Goal: Task Accomplishment & Management: Use online tool/utility

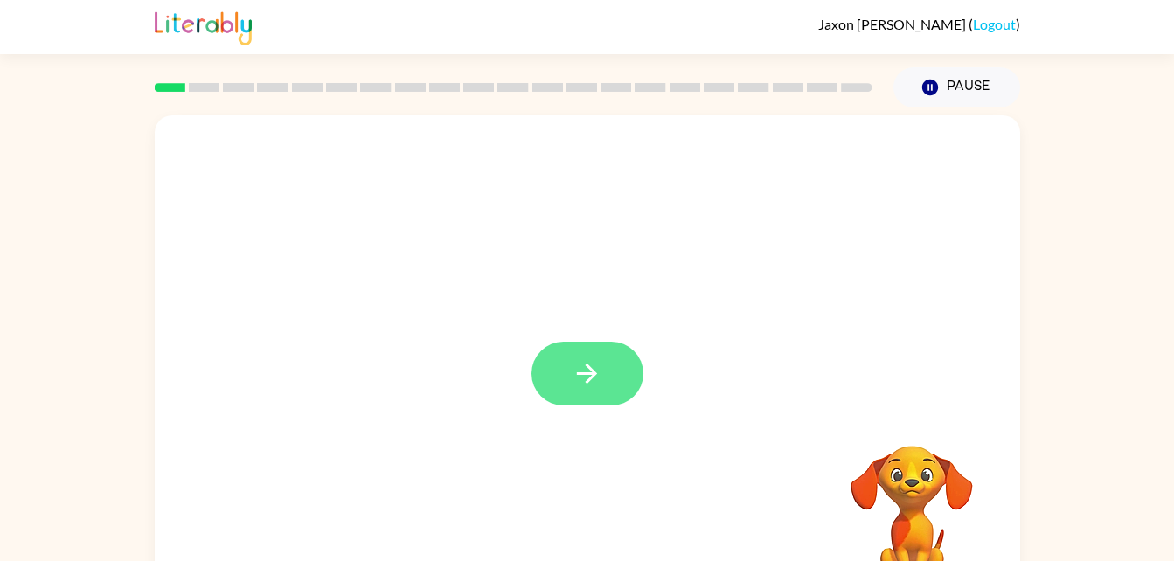
click at [594, 380] on icon "button" at bounding box center [587, 373] width 31 height 31
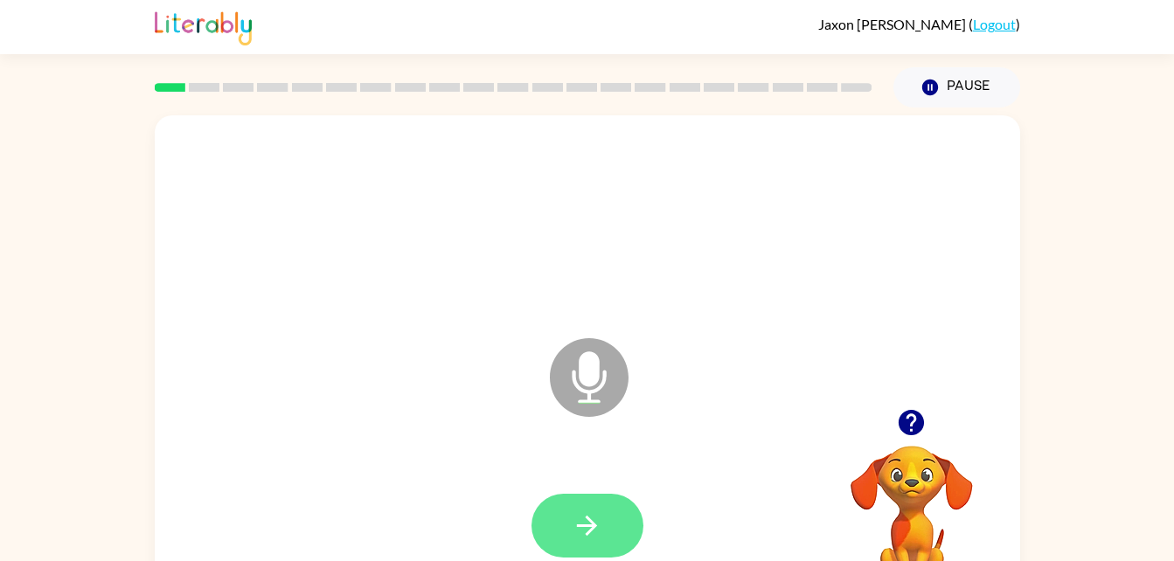
click at [601, 519] on icon "button" at bounding box center [587, 525] width 31 height 31
click at [589, 531] on icon "button" at bounding box center [587, 526] width 20 height 20
click at [569, 522] on button "button" at bounding box center [587, 526] width 112 height 64
click at [576, 538] on icon "button" at bounding box center [587, 525] width 31 height 31
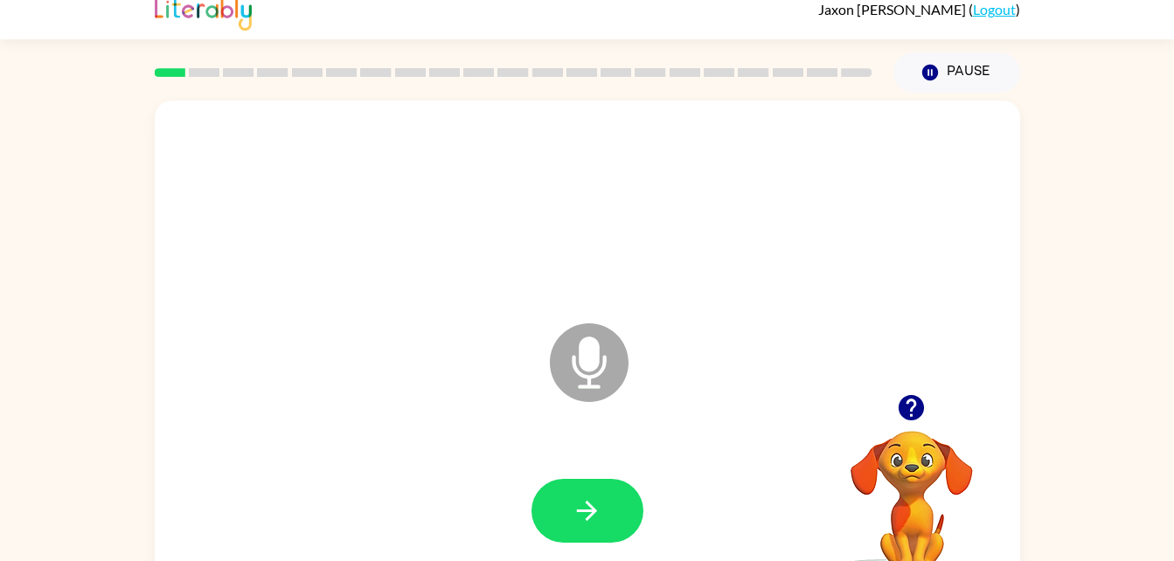
scroll to position [17, 0]
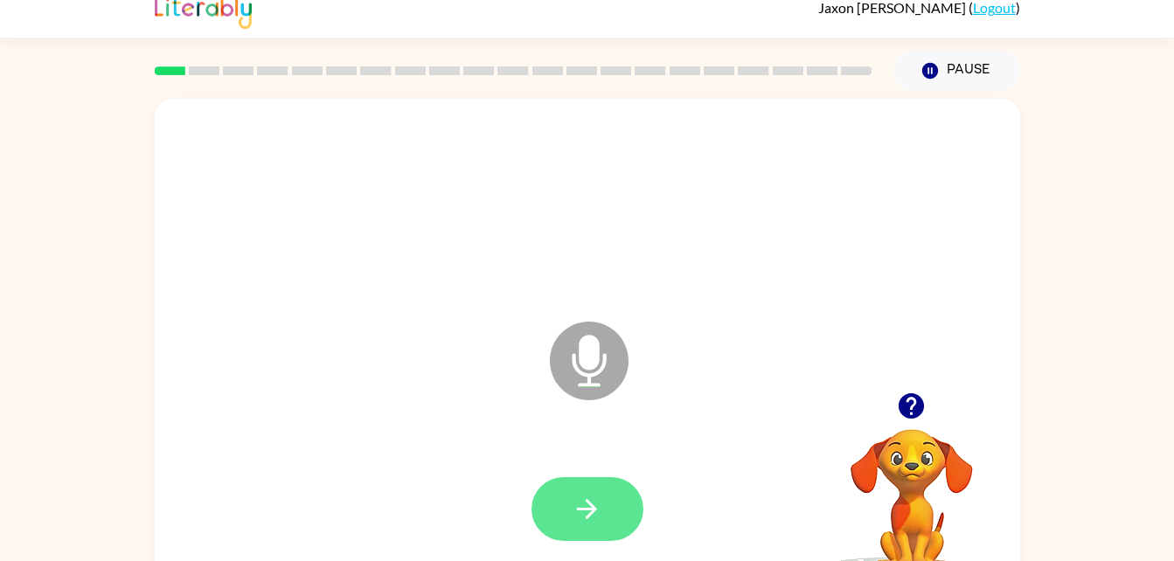
click at [591, 503] on icon "button" at bounding box center [587, 509] width 31 height 31
click at [598, 515] on icon "button" at bounding box center [587, 509] width 31 height 31
click at [572, 527] on button "button" at bounding box center [587, 509] width 112 height 64
click at [919, 389] on button "button" at bounding box center [911, 406] width 45 height 45
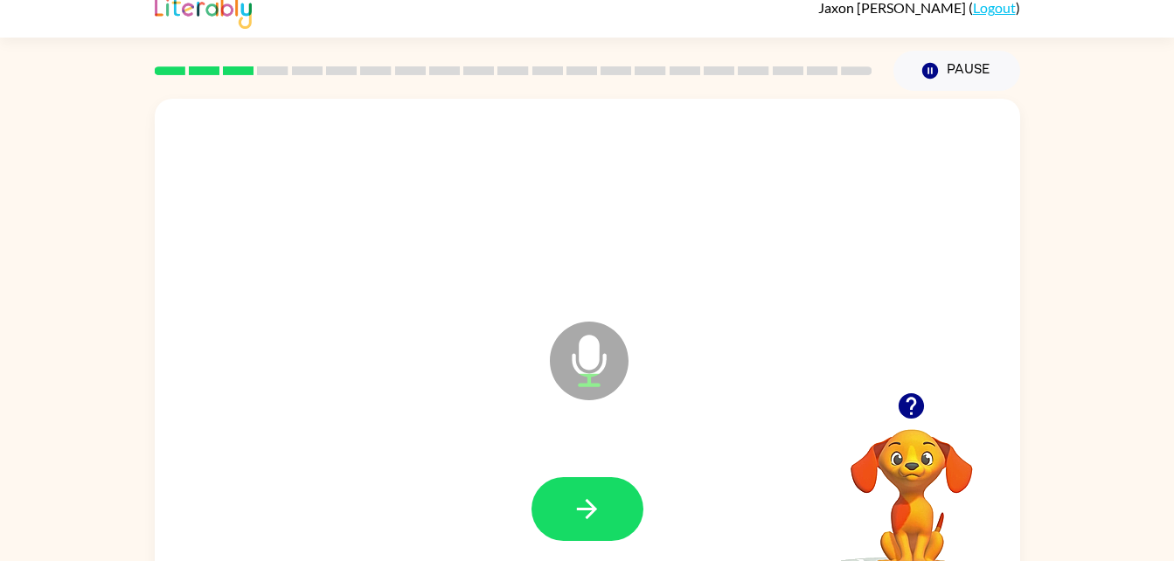
click at [920, 406] on icon "button" at bounding box center [911, 405] width 25 height 25
click at [917, 404] on video "Your browser must support playing .mp4 files to use Literably. Please try using…" at bounding box center [911, 489] width 175 height 175
click at [587, 503] on icon "button" at bounding box center [587, 509] width 20 height 20
click at [590, 507] on icon "button" at bounding box center [587, 509] width 31 height 31
click at [588, 508] on icon "button" at bounding box center [587, 509] width 20 height 20
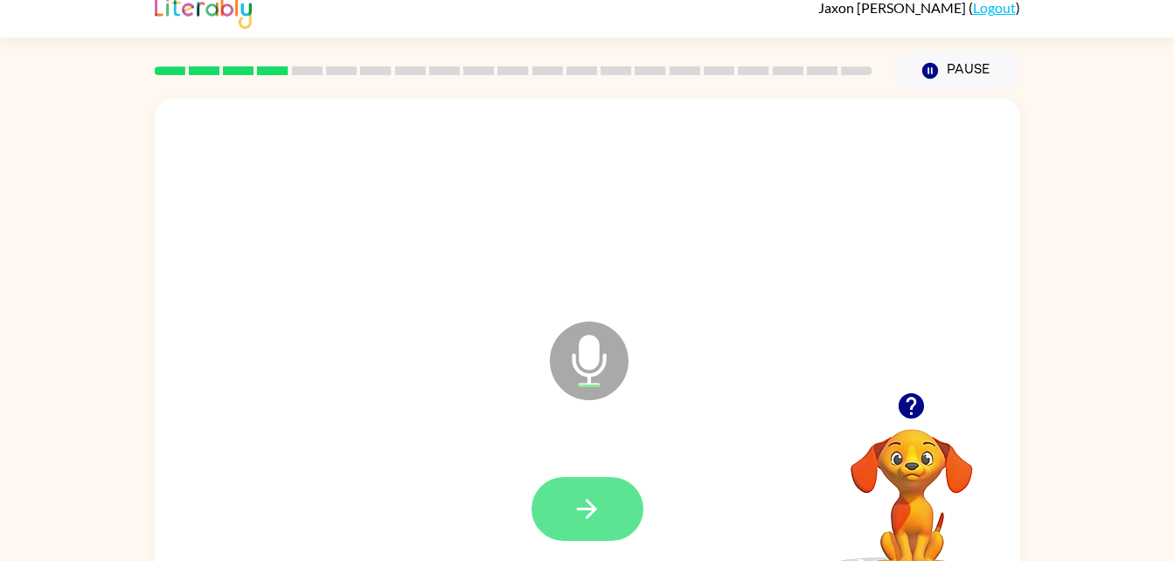
click at [600, 517] on icon "button" at bounding box center [587, 509] width 31 height 31
click at [573, 499] on icon "button" at bounding box center [587, 509] width 31 height 31
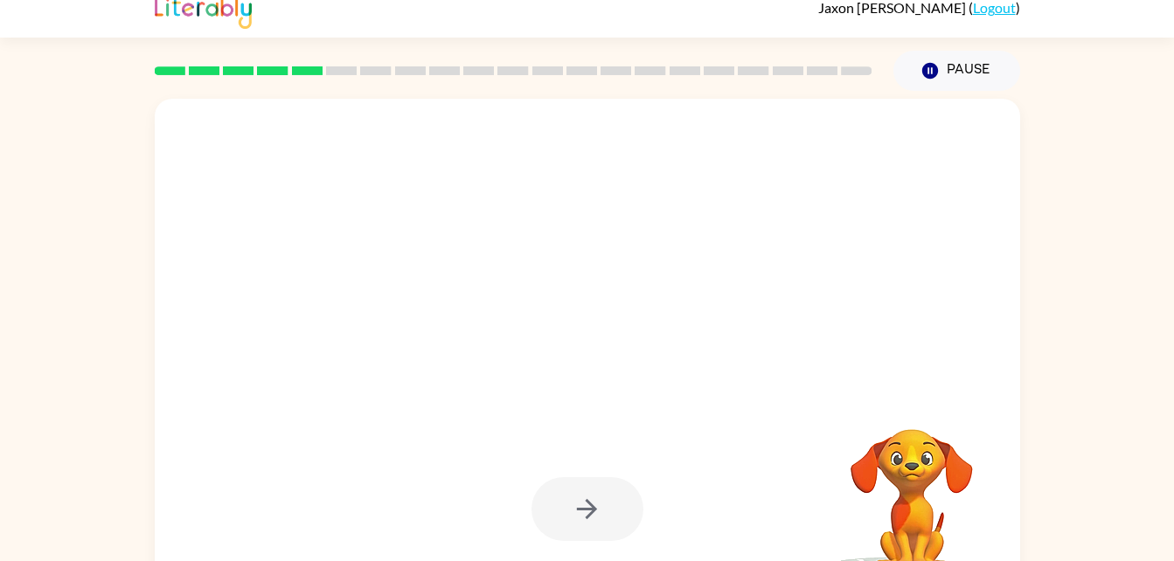
click at [611, 507] on div at bounding box center [587, 509] width 112 height 64
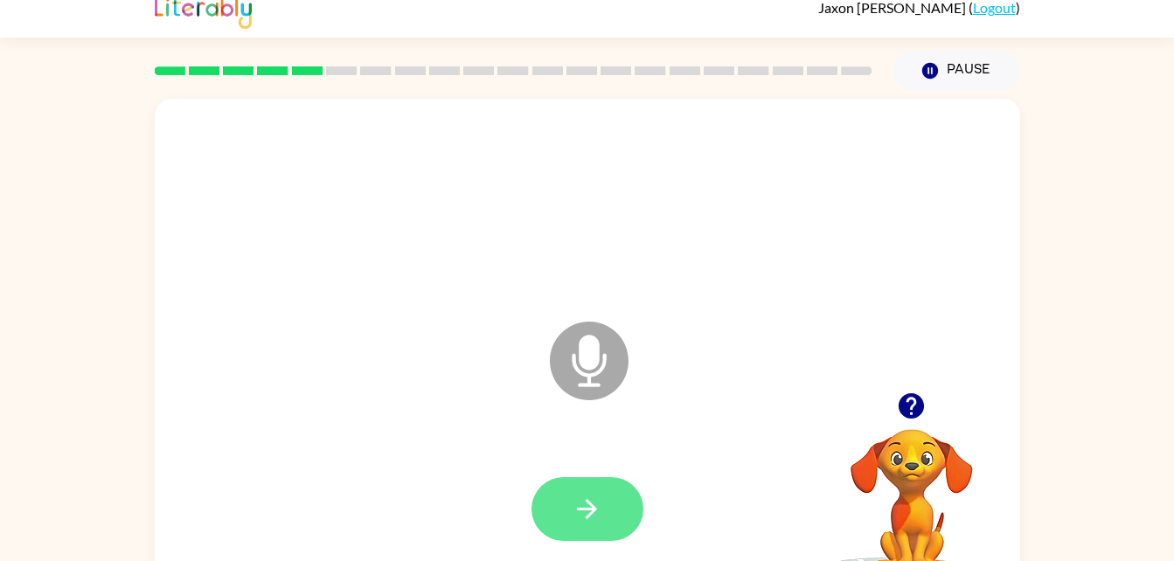
click at [587, 510] on icon "button" at bounding box center [587, 509] width 31 height 31
click at [578, 498] on icon "button" at bounding box center [587, 509] width 31 height 31
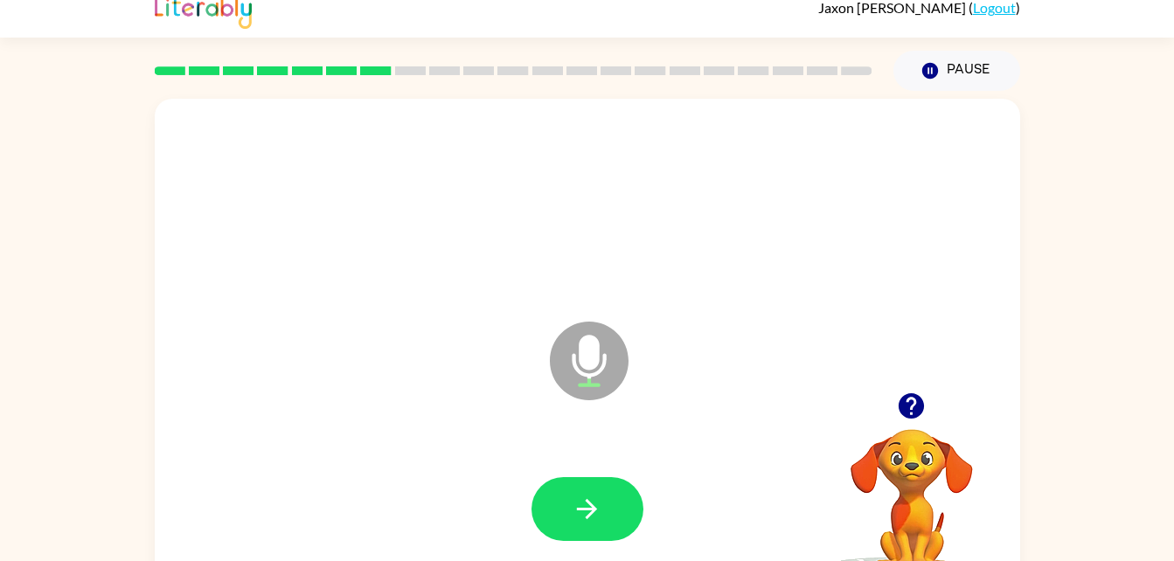
click at [922, 400] on icon "button" at bounding box center [911, 405] width 25 height 25
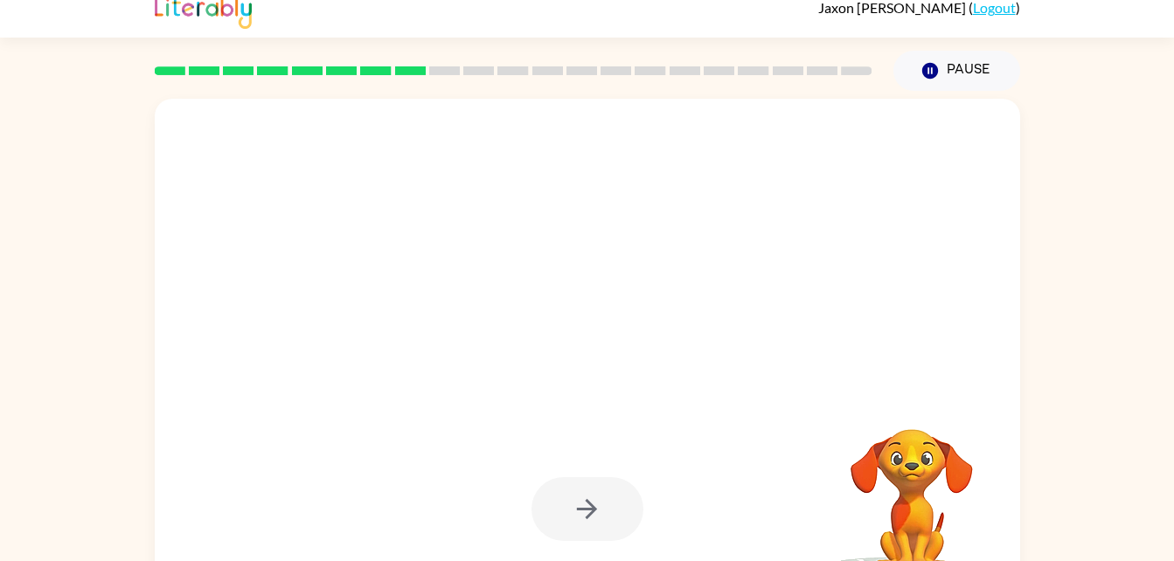
scroll to position [48, 0]
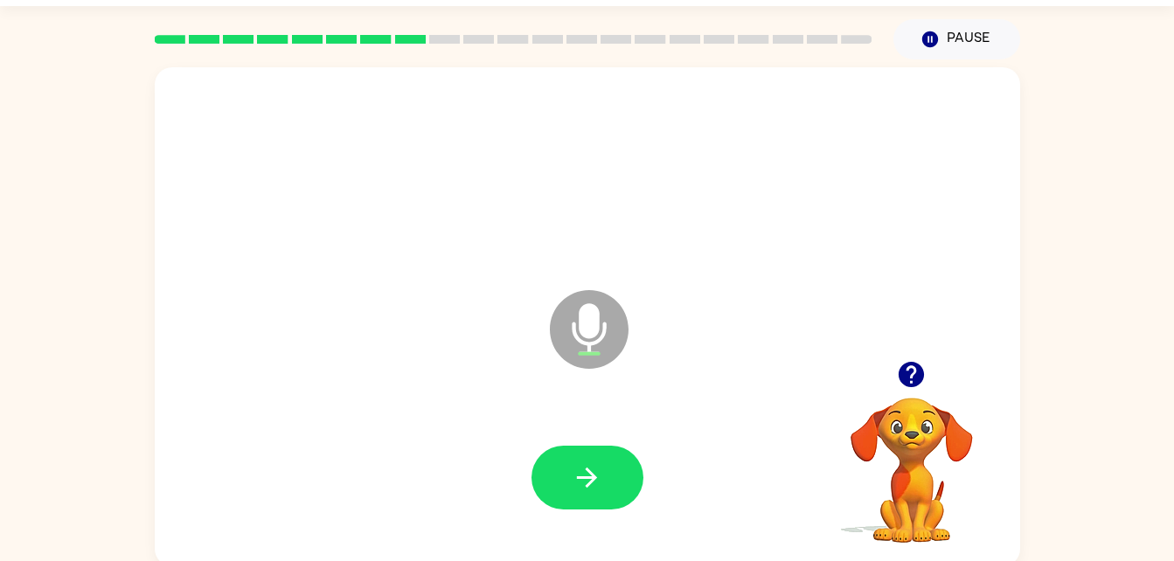
click at [932, 364] on div at bounding box center [911, 374] width 175 height 45
click at [911, 362] on icon "button" at bounding box center [911, 374] width 31 height 31
click at [569, 489] on button "button" at bounding box center [587, 478] width 112 height 64
click at [572, 468] on icon "button" at bounding box center [587, 477] width 31 height 31
click at [579, 507] on button "button" at bounding box center [587, 478] width 112 height 64
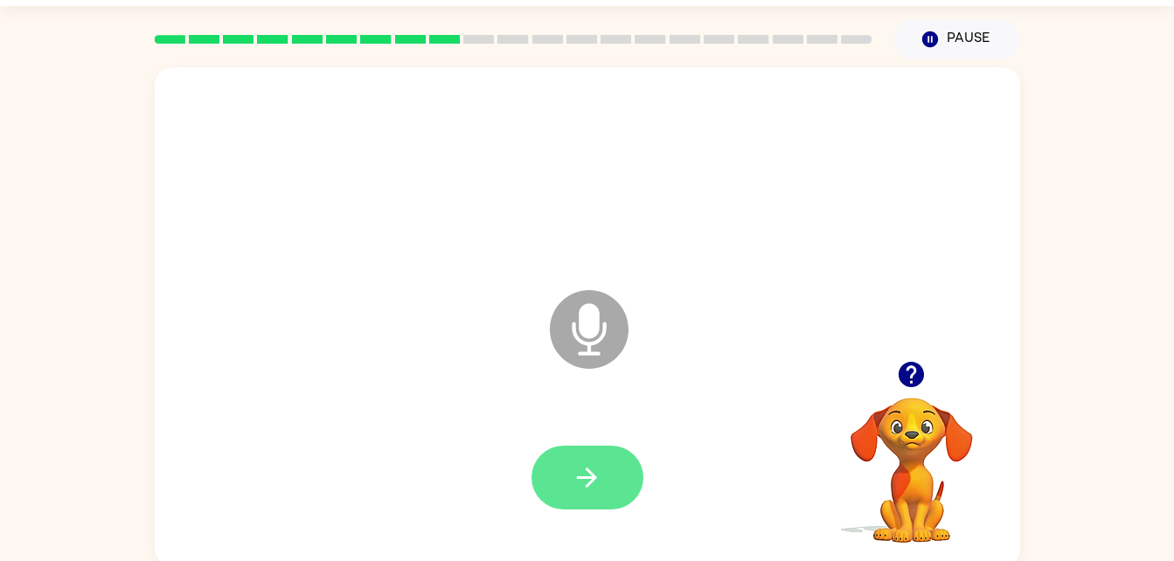
click at [594, 479] on icon "button" at bounding box center [587, 478] width 20 height 20
click at [570, 467] on button "button" at bounding box center [587, 478] width 112 height 64
click at [611, 457] on button "button" at bounding box center [587, 478] width 112 height 64
click at [569, 484] on button "button" at bounding box center [587, 478] width 112 height 64
click at [614, 503] on button "button" at bounding box center [587, 478] width 112 height 64
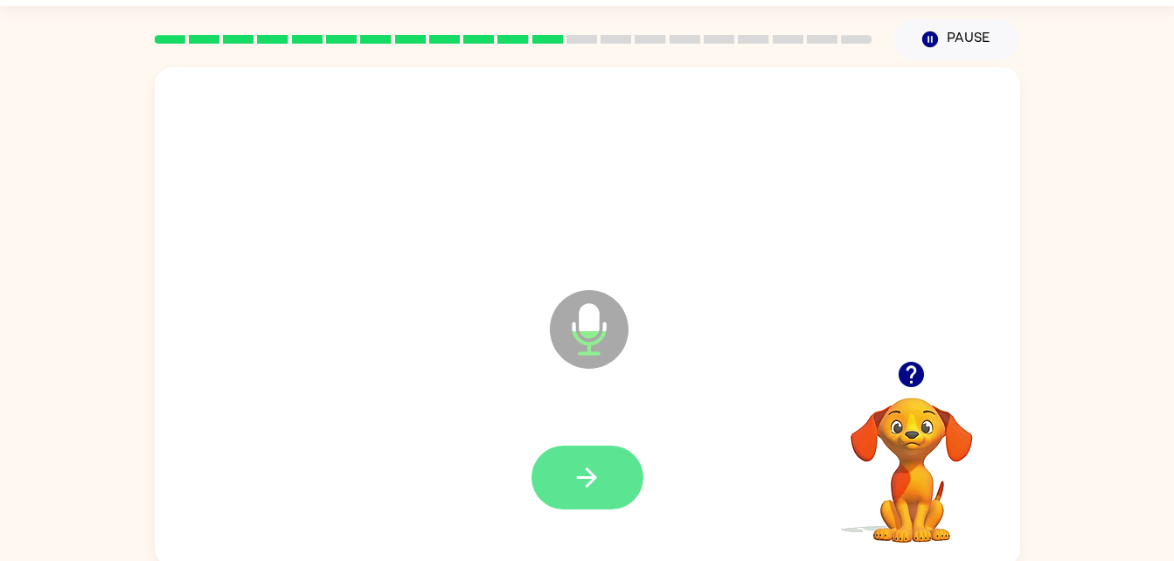
click at [567, 480] on button "button" at bounding box center [587, 478] width 112 height 64
click at [573, 490] on icon "button" at bounding box center [587, 477] width 31 height 31
click at [593, 469] on icon "button" at bounding box center [587, 477] width 31 height 31
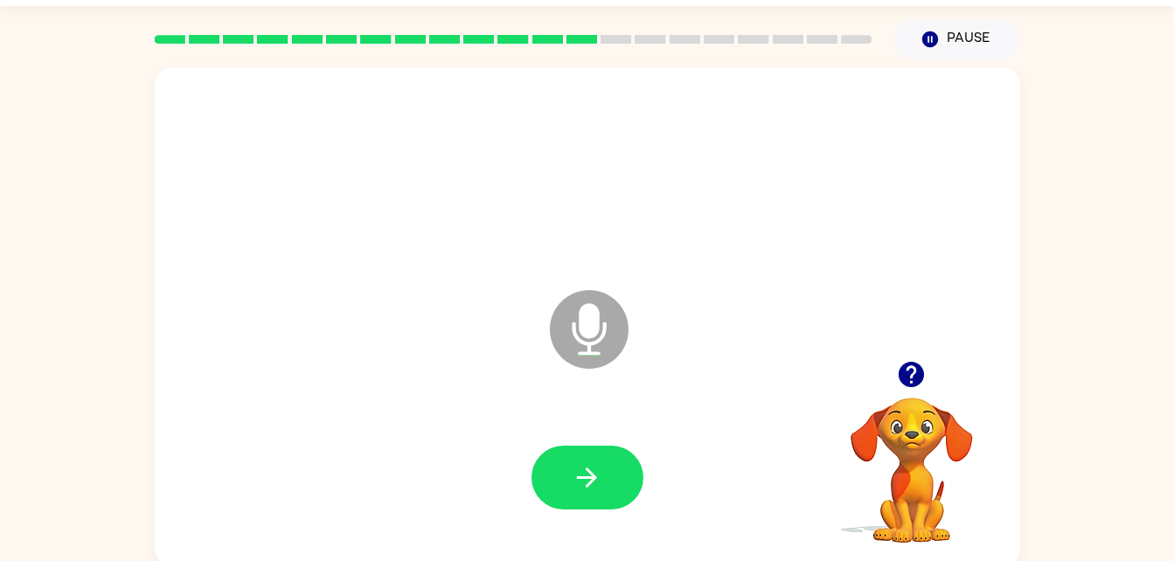
scroll to position [53, 0]
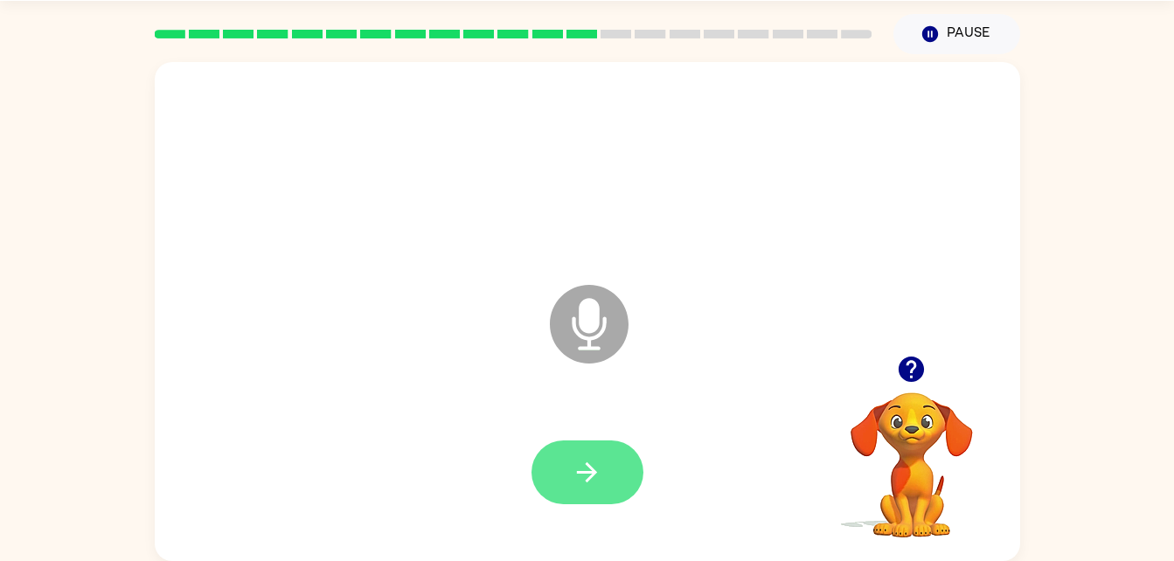
click at [602, 441] on button "button" at bounding box center [587, 473] width 112 height 64
click at [605, 456] on button "button" at bounding box center [587, 473] width 112 height 64
click at [581, 481] on icon "button" at bounding box center [587, 472] width 31 height 31
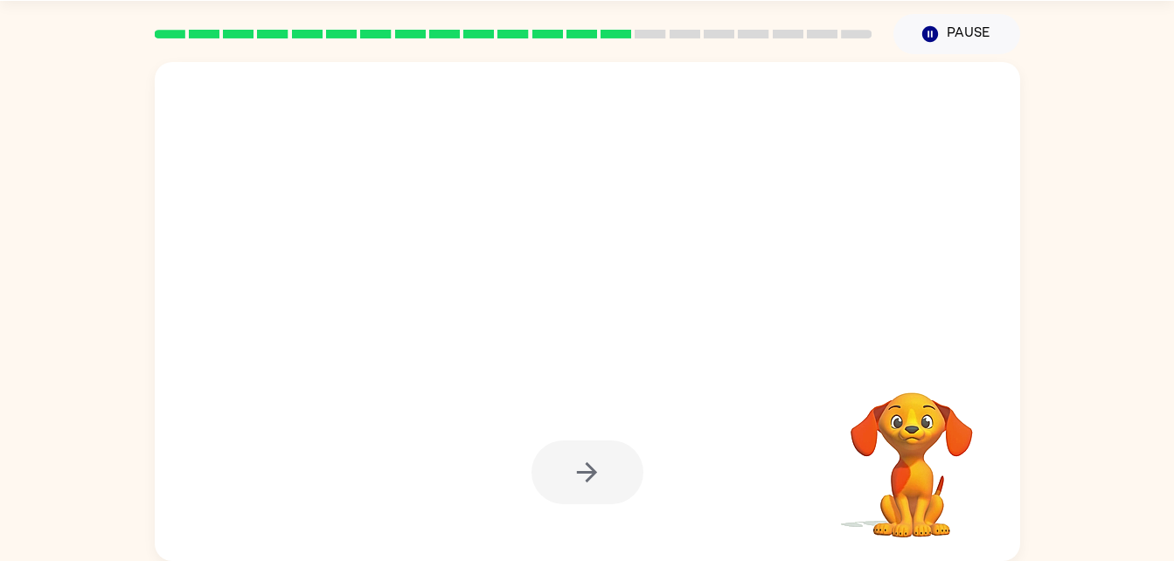
click at [585, 476] on div at bounding box center [587, 473] width 112 height 64
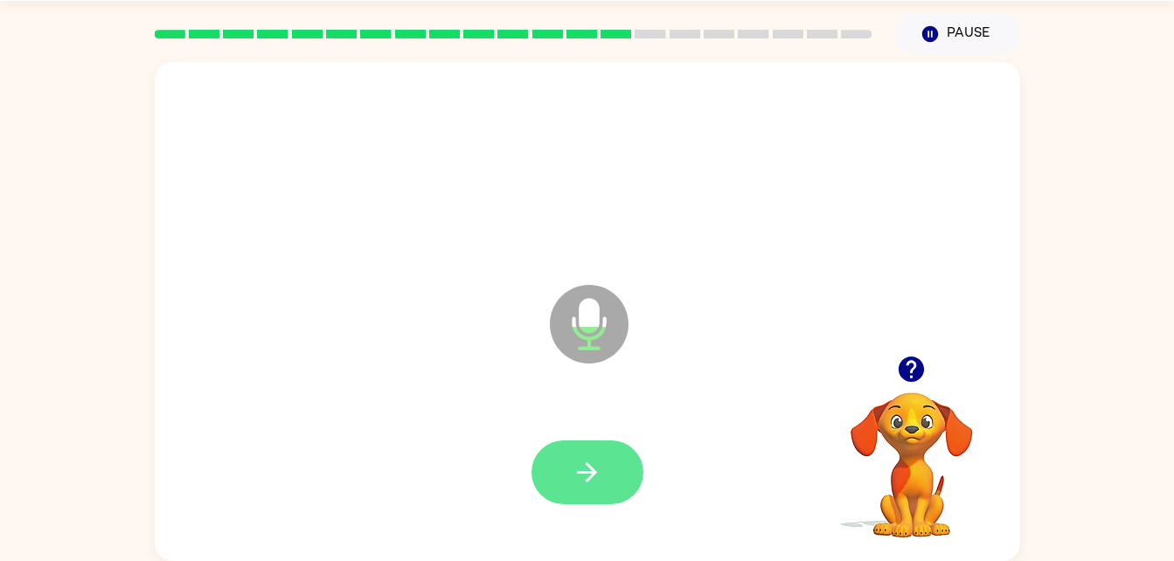
click at [569, 473] on button "button" at bounding box center [587, 473] width 112 height 64
click at [578, 469] on icon "button" at bounding box center [587, 472] width 31 height 31
click at [589, 476] on icon "button" at bounding box center [587, 472] width 31 height 31
click at [587, 468] on icon "button" at bounding box center [587, 472] width 31 height 31
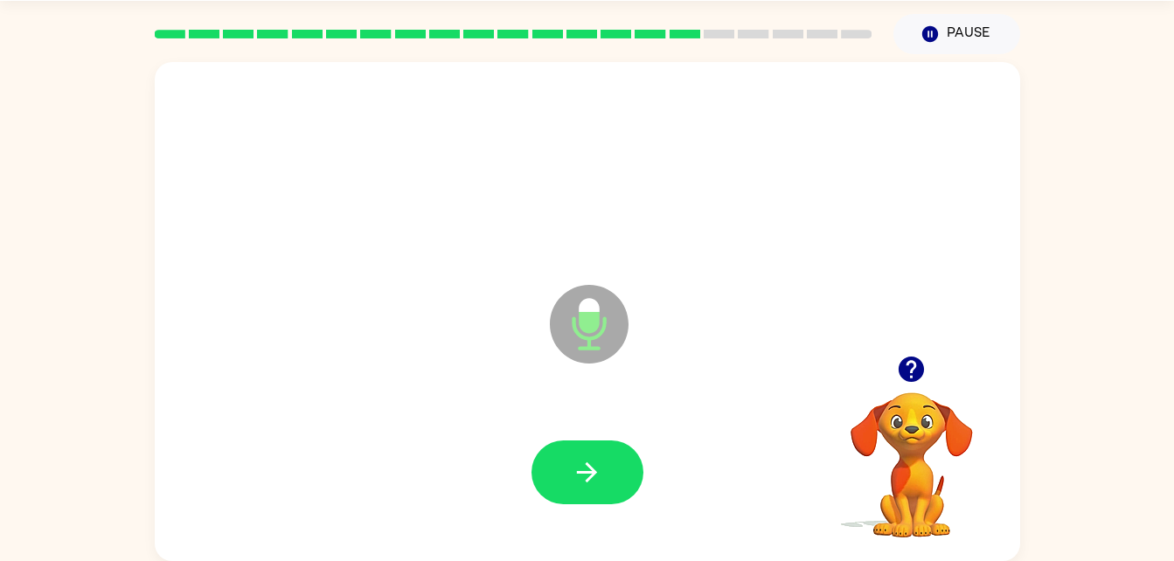
click at [908, 376] on icon "button" at bounding box center [911, 369] width 25 height 25
click at [593, 477] on icon "button" at bounding box center [587, 472] width 31 height 31
click at [930, 372] on button "button" at bounding box center [911, 369] width 45 height 45
click at [892, 362] on button "button" at bounding box center [911, 369] width 45 height 45
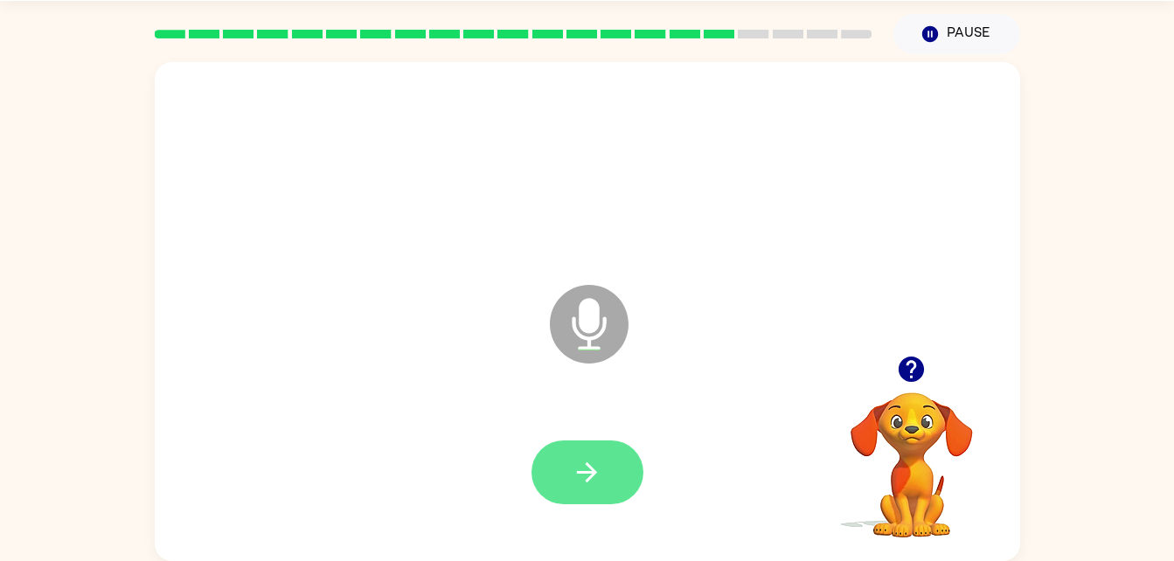
click at [593, 491] on button "button" at bounding box center [587, 473] width 112 height 64
click at [918, 388] on button "button" at bounding box center [911, 369] width 45 height 45
click at [604, 471] on button "button" at bounding box center [587, 473] width 112 height 64
click at [574, 457] on icon "button" at bounding box center [587, 472] width 31 height 31
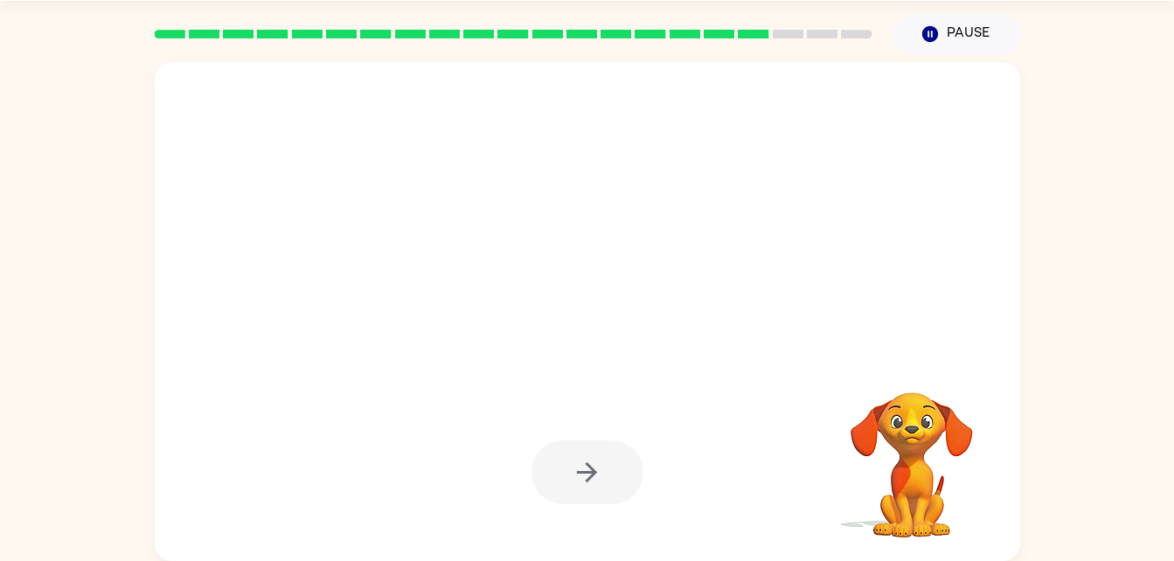
click at [588, 487] on div at bounding box center [587, 473] width 112 height 64
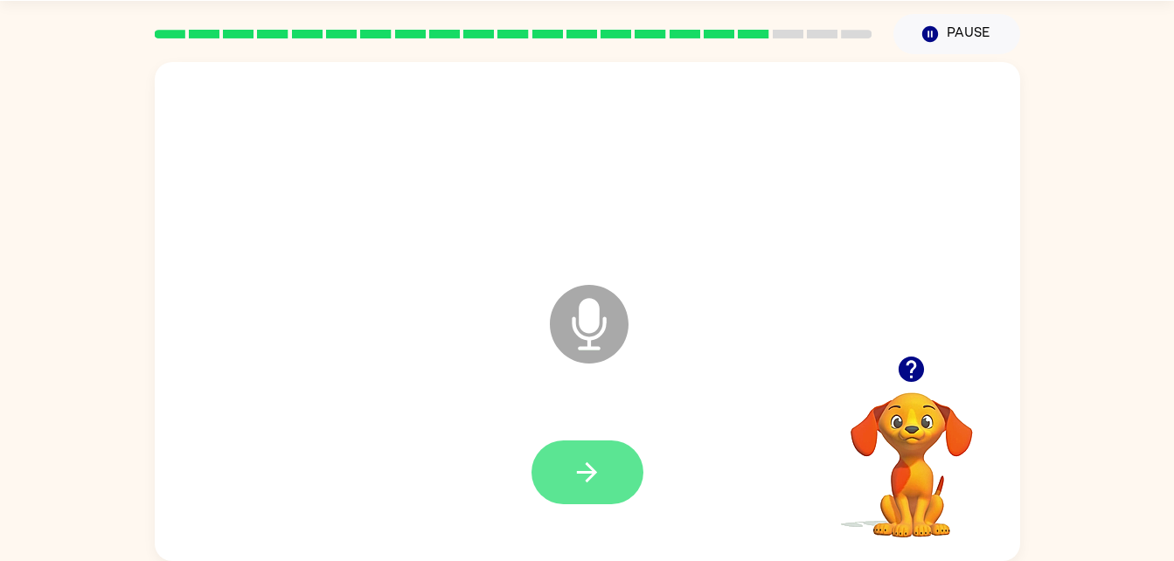
click at [613, 482] on button "button" at bounding box center [587, 473] width 112 height 64
click at [600, 490] on button "button" at bounding box center [587, 473] width 112 height 64
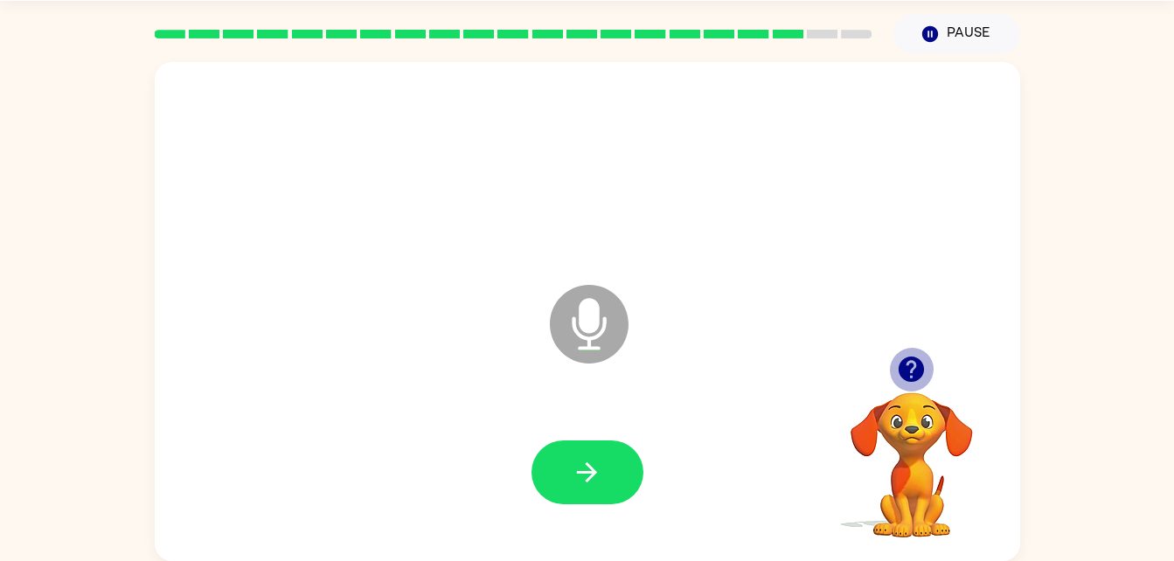
click at [902, 378] on icon "button" at bounding box center [911, 369] width 31 height 31
click at [923, 367] on icon "button" at bounding box center [911, 369] width 25 height 25
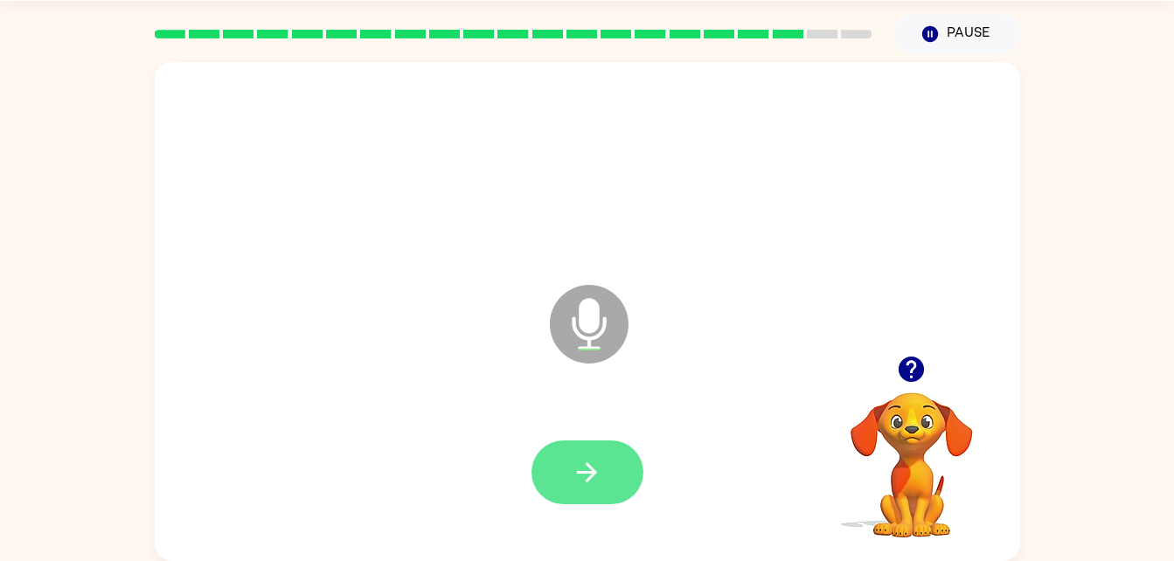
click at [579, 459] on icon "button" at bounding box center [587, 472] width 31 height 31
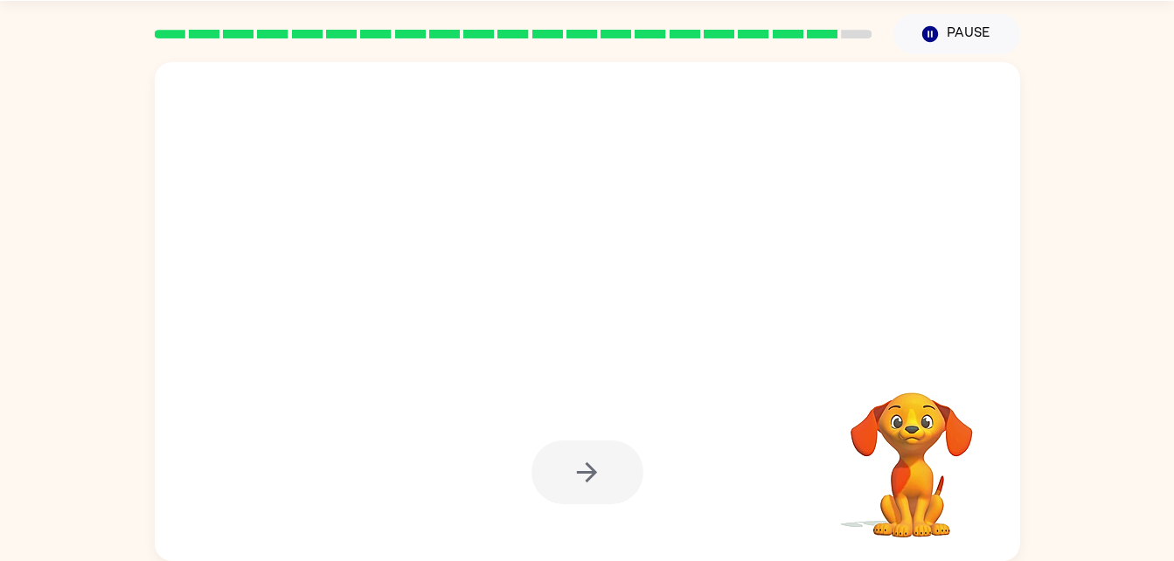
click at [580, 483] on div at bounding box center [587, 473] width 112 height 64
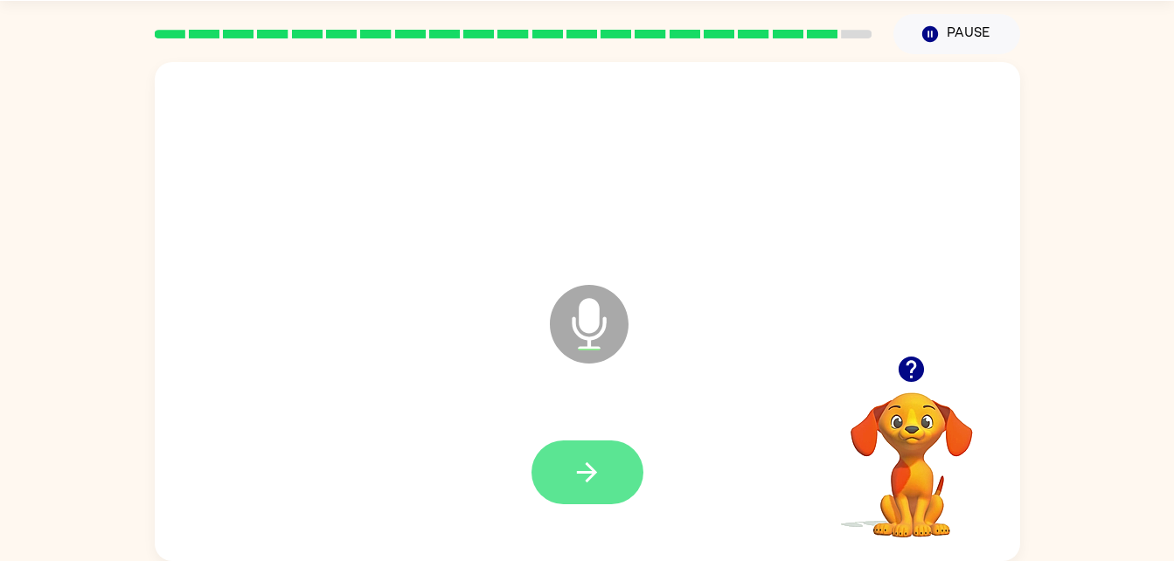
click at [591, 443] on button "button" at bounding box center [587, 473] width 112 height 64
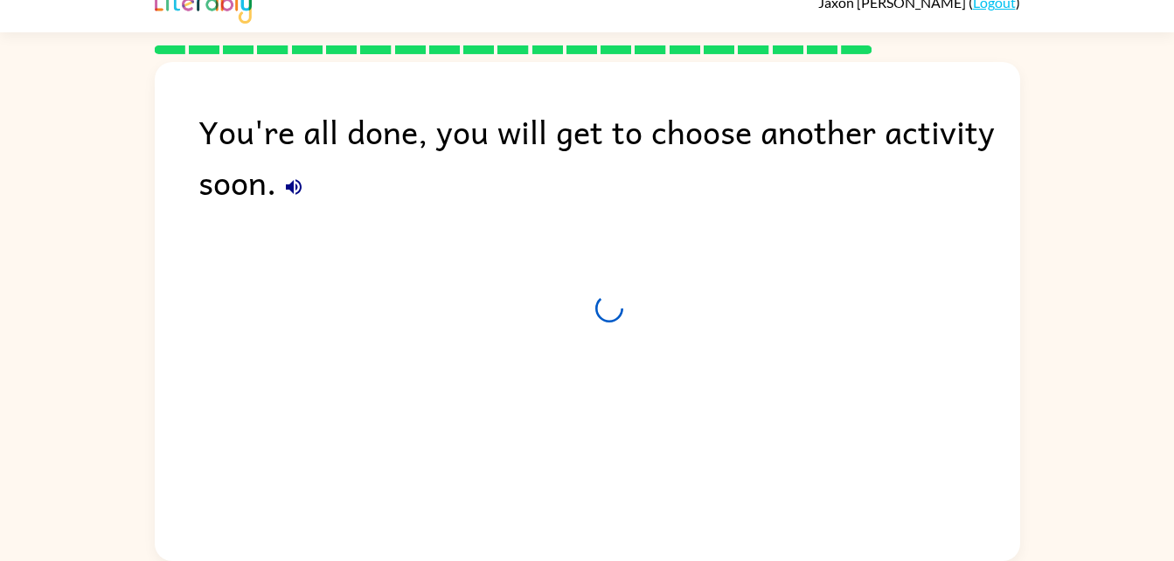
scroll to position [22, 0]
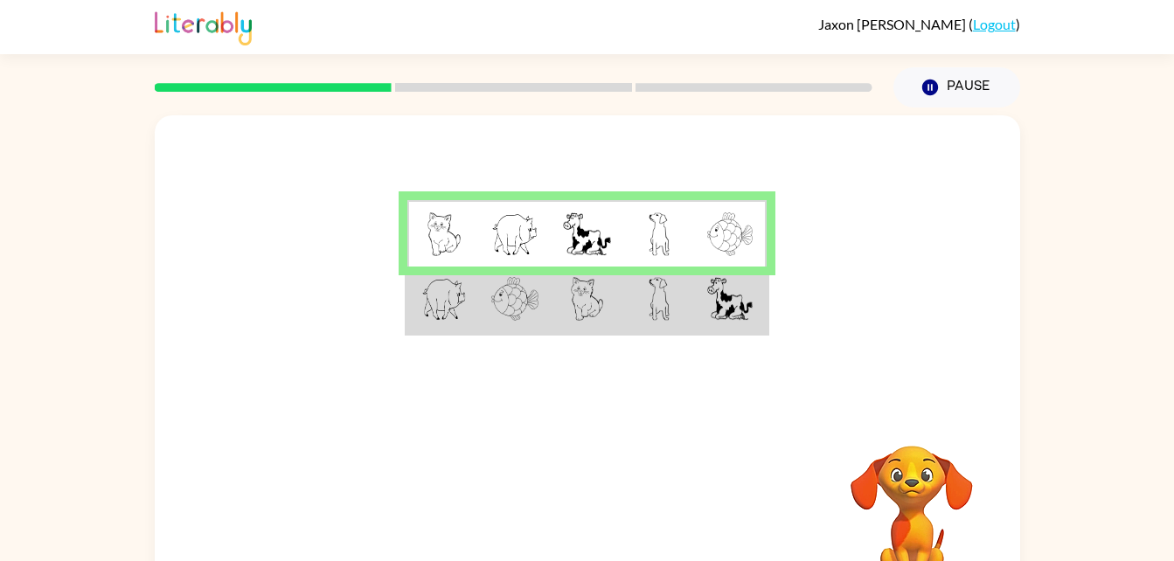
click at [579, 292] on img at bounding box center [587, 299] width 33 height 44
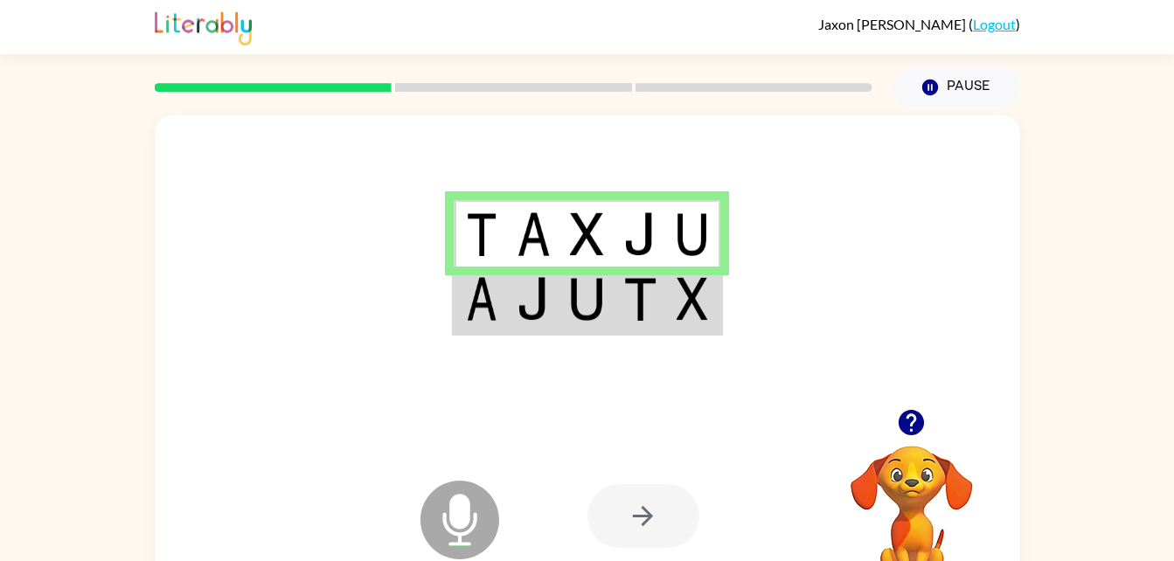
click at [562, 288] on td at bounding box center [586, 300] width 53 height 67
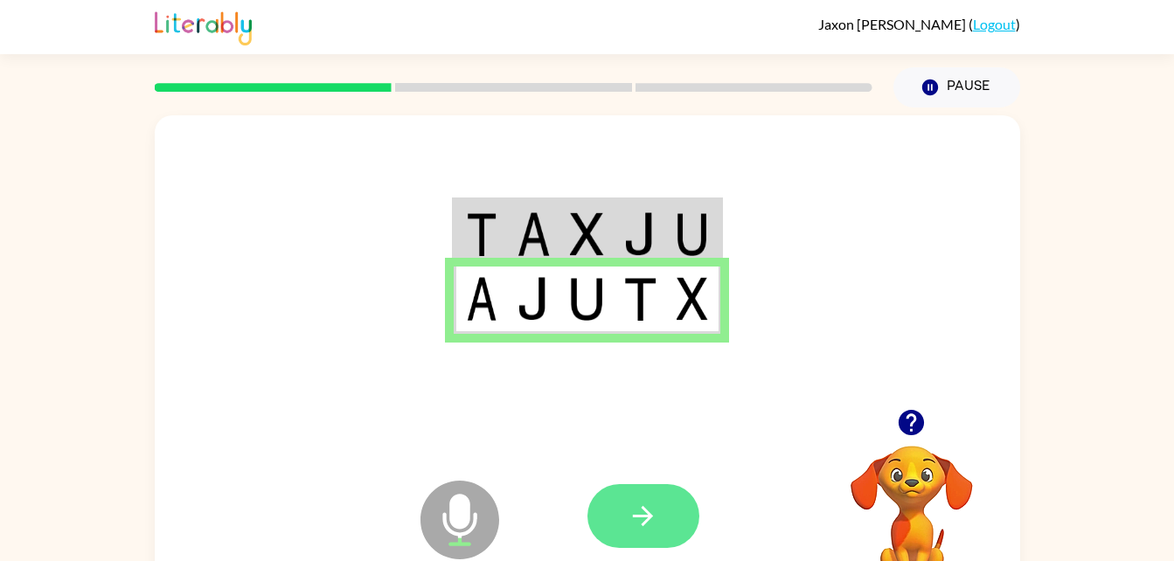
click at [639, 496] on button "button" at bounding box center [643, 516] width 112 height 64
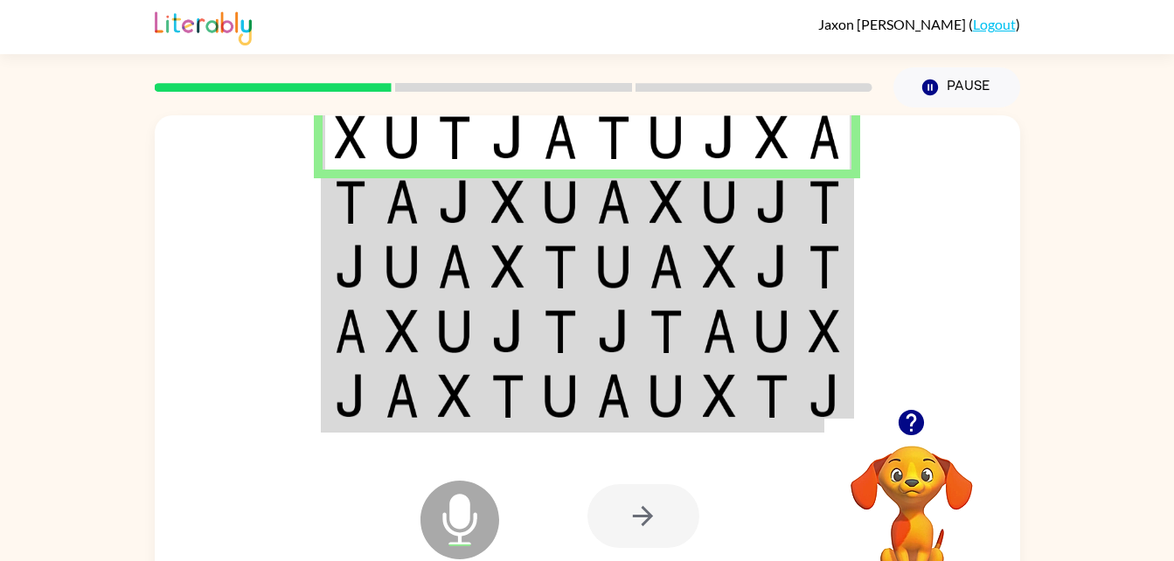
click at [607, 200] on img at bounding box center [613, 202] width 33 height 44
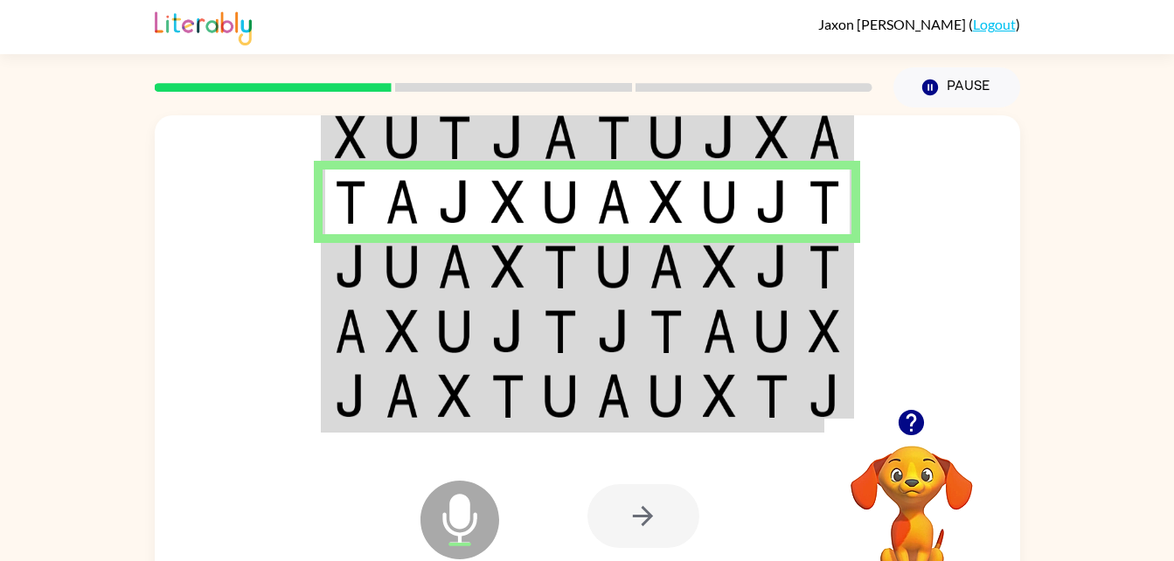
click at [496, 295] on td at bounding box center [508, 266] width 53 height 65
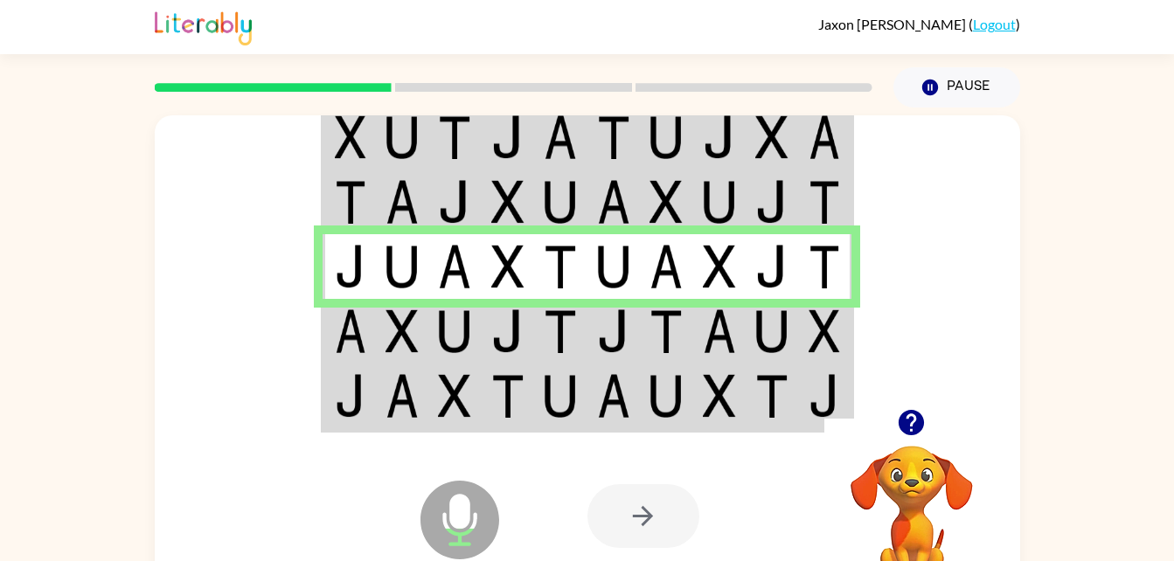
click at [391, 338] on img at bounding box center [401, 331] width 33 height 44
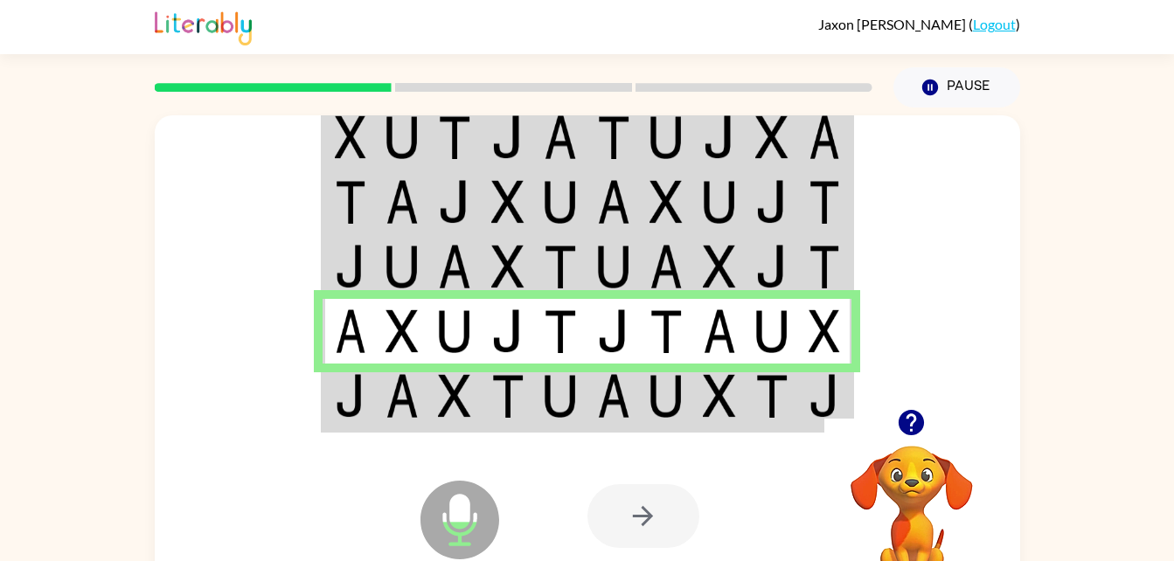
click at [469, 385] on img at bounding box center [454, 396] width 33 height 44
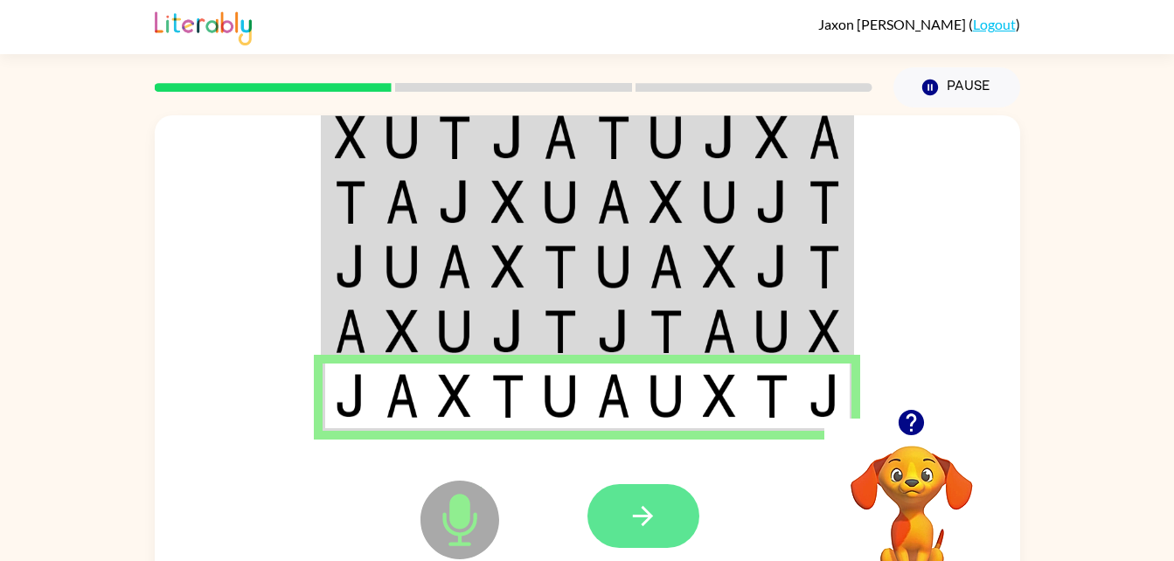
click at [675, 530] on button "button" at bounding box center [643, 516] width 112 height 64
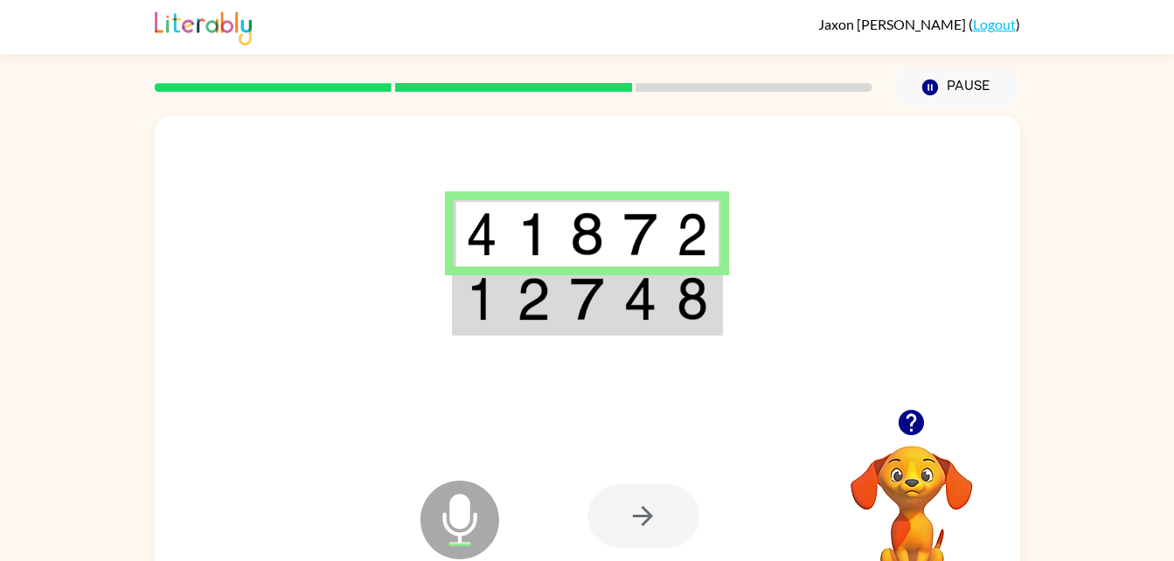
click at [640, 316] on img at bounding box center [639, 299] width 33 height 44
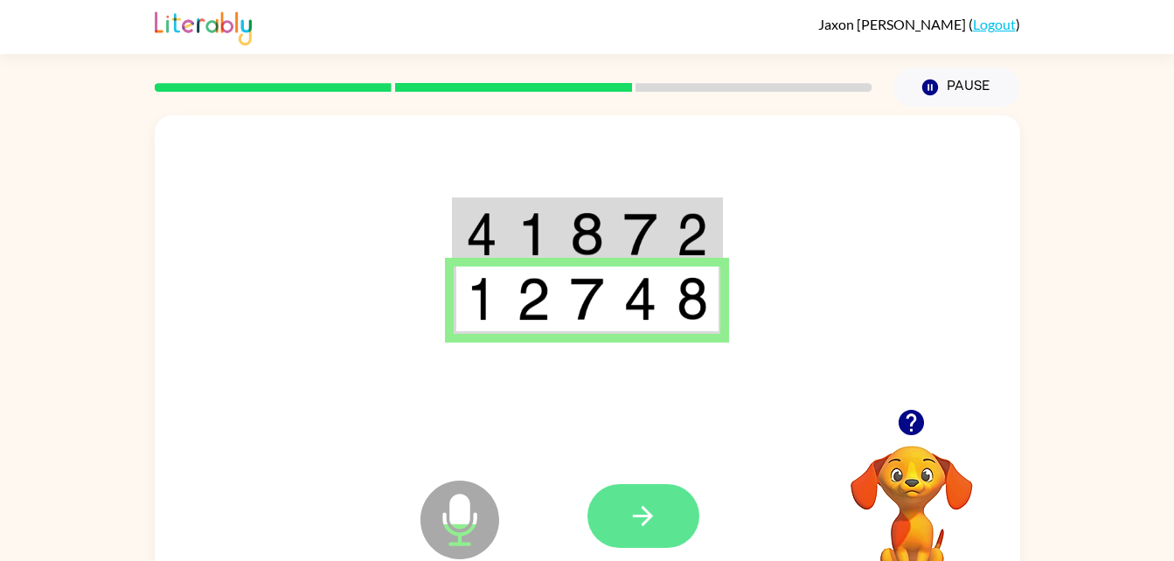
click at [642, 516] on icon "button" at bounding box center [643, 516] width 20 height 20
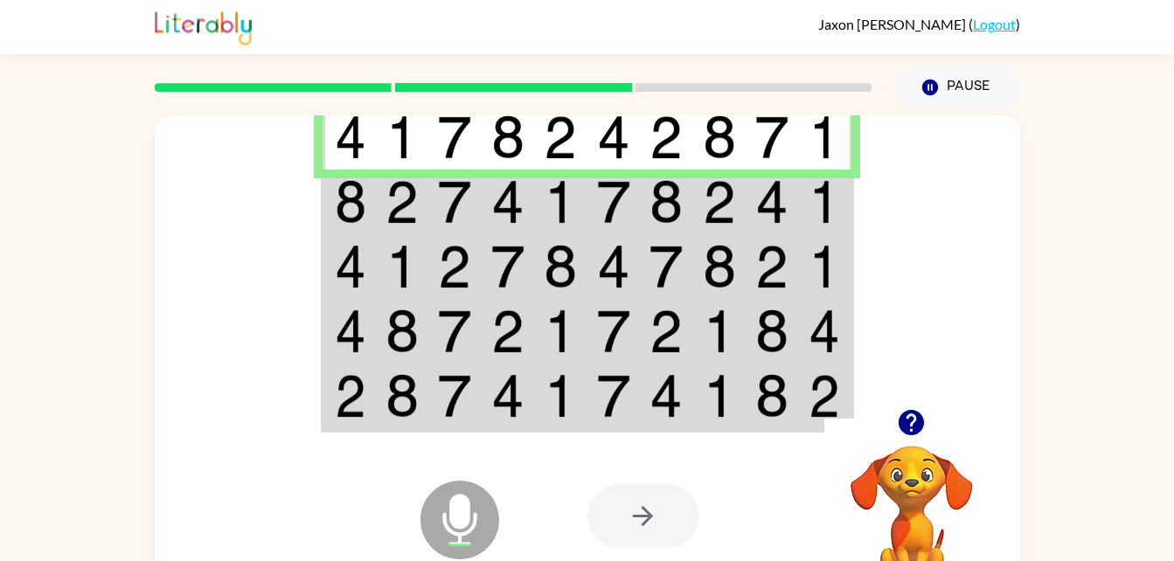
click at [494, 216] on img at bounding box center [507, 202] width 33 height 44
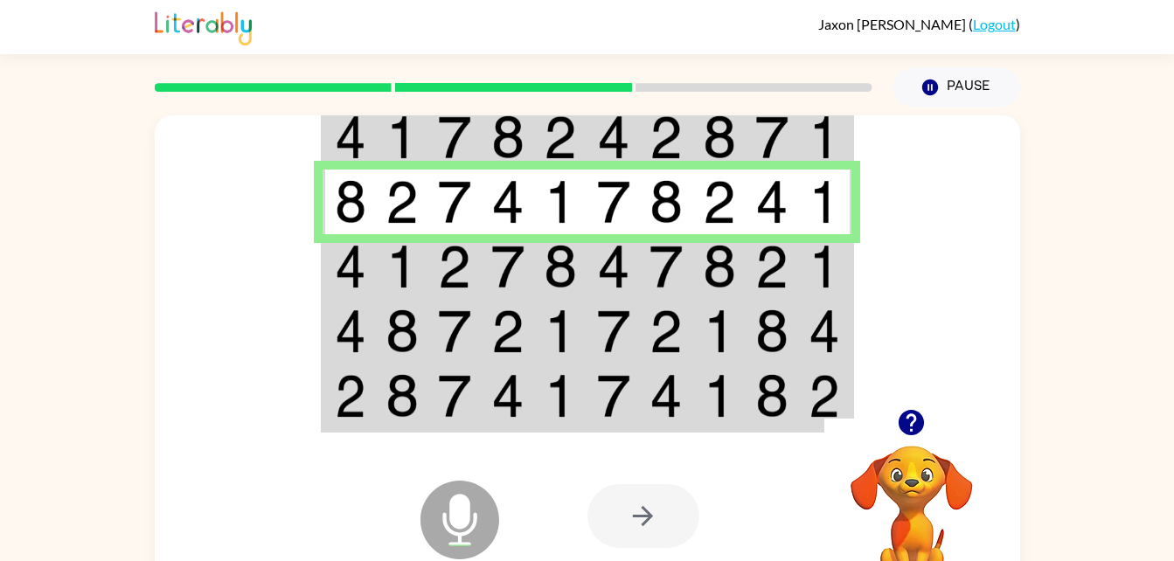
click at [593, 288] on td at bounding box center [613, 266] width 53 height 65
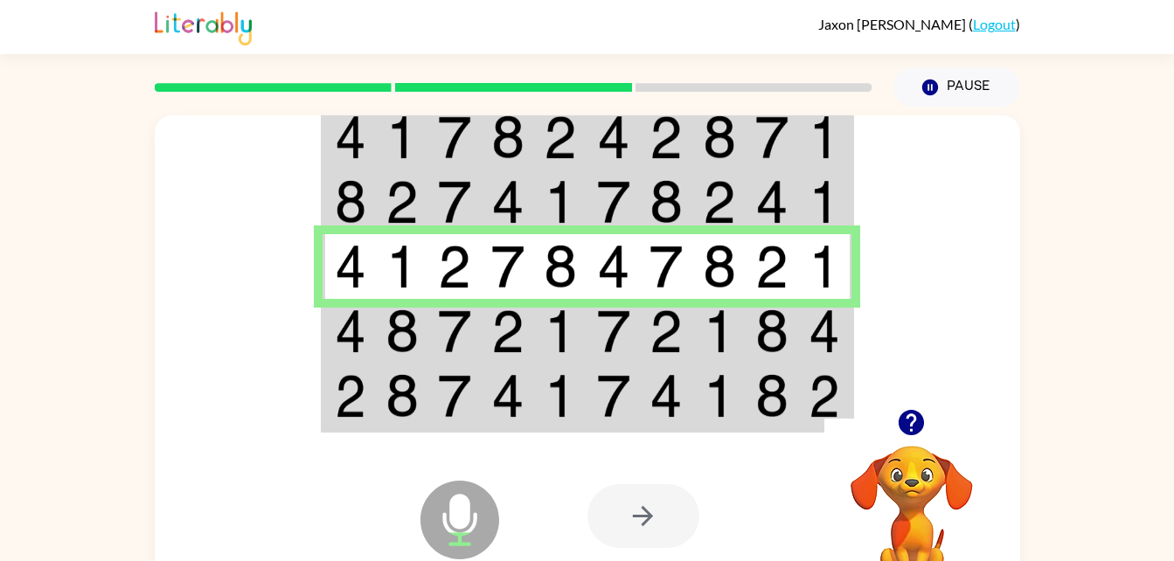
click at [440, 344] on img at bounding box center [454, 331] width 33 height 44
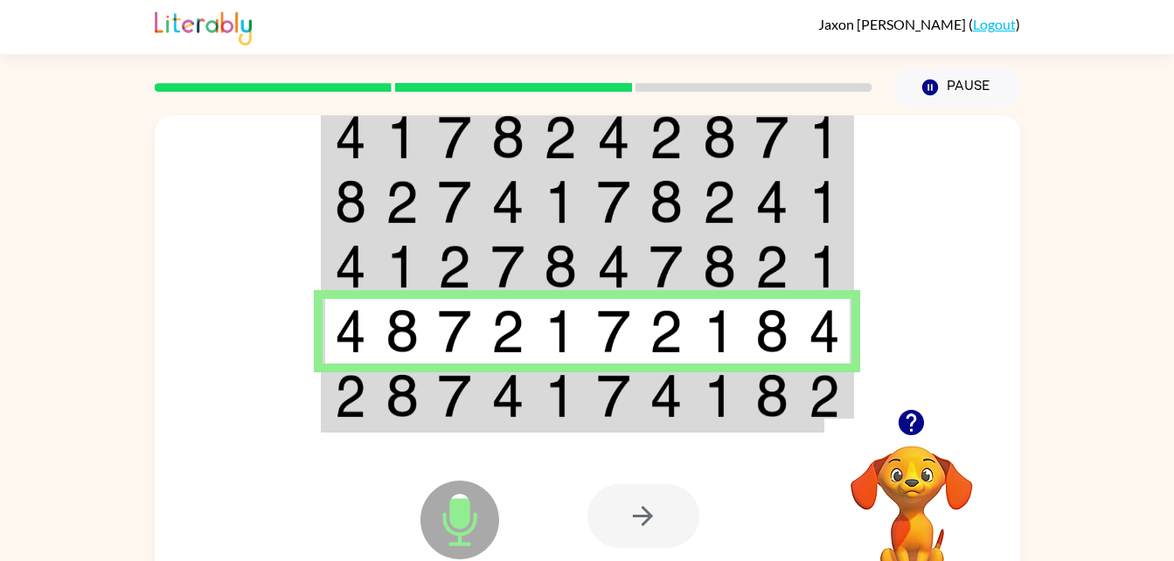
click at [494, 410] on img at bounding box center [507, 396] width 33 height 44
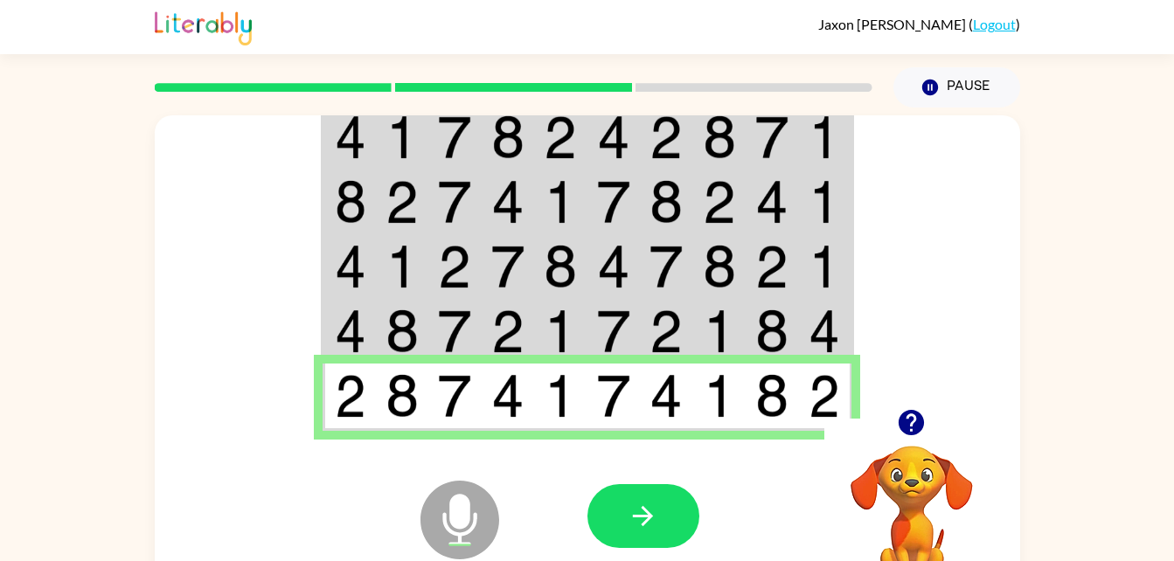
click at [592, 383] on td at bounding box center [613, 397] width 53 height 67
click at [642, 517] on icon "button" at bounding box center [643, 516] width 20 height 20
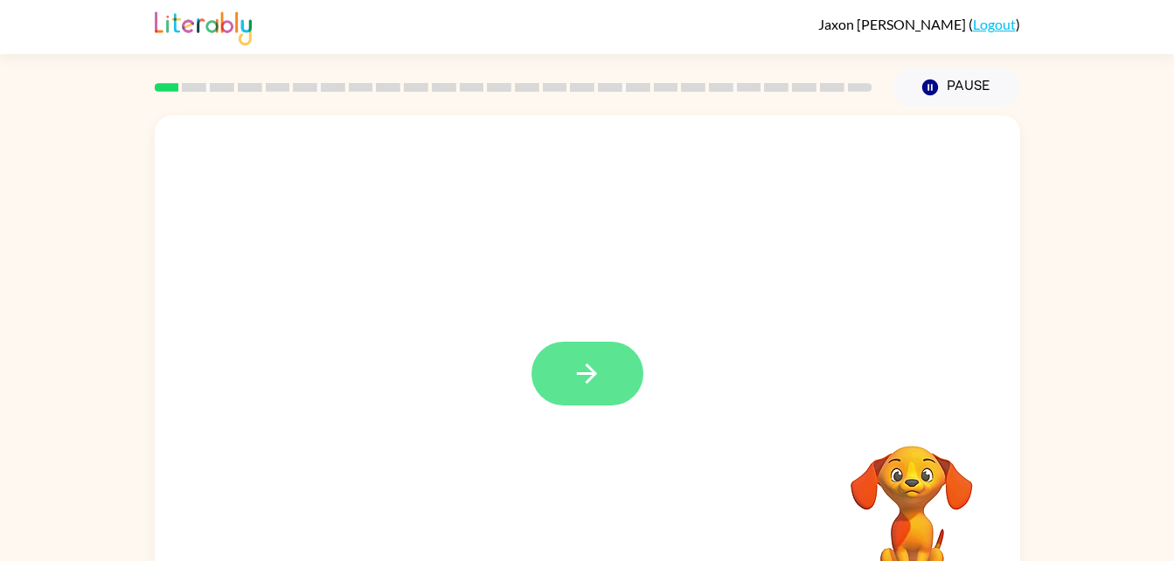
click at [610, 384] on button "button" at bounding box center [587, 374] width 112 height 64
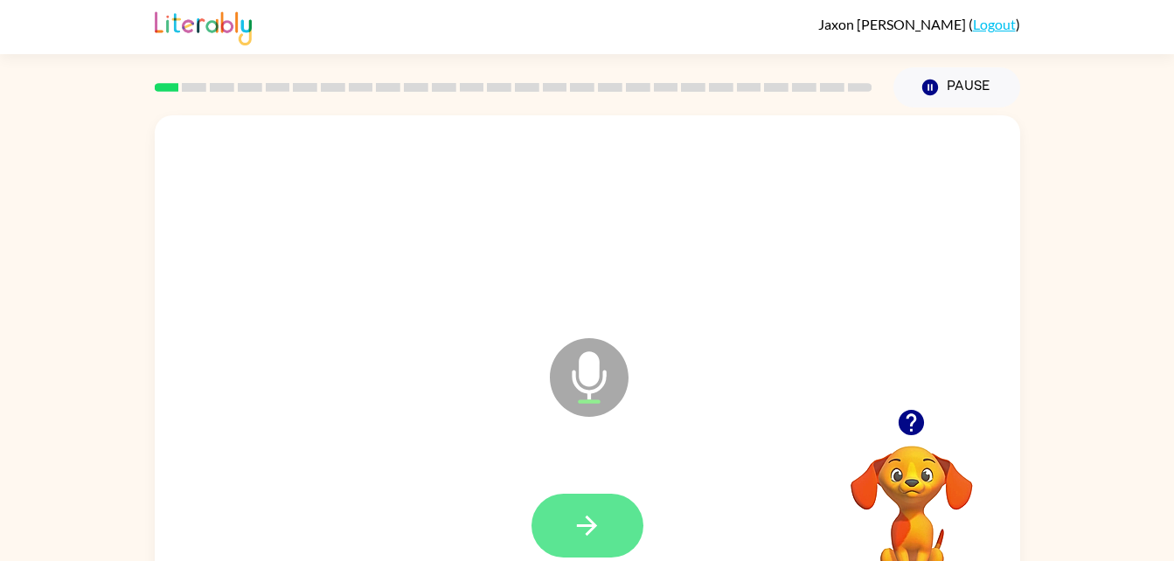
click at [608, 532] on button "button" at bounding box center [587, 526] width 112 height 64
click at [617, 546] on button "button" at bounding box center [587, 526] width 112 height 64
click at [602, 547] on button "button" at bounding box center [587, 526] width 112 height 64
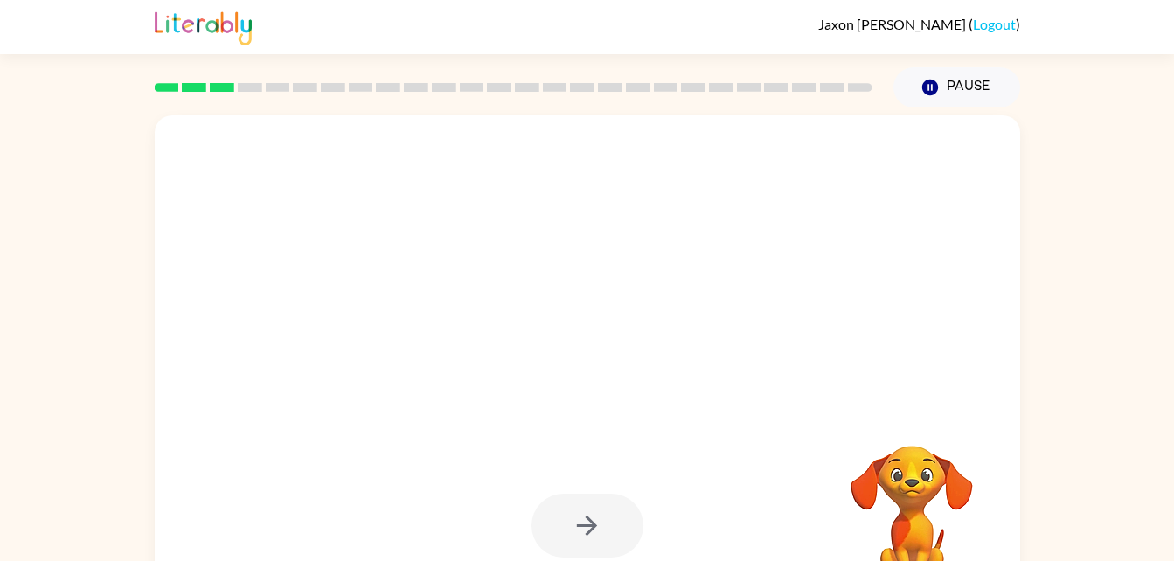
click at [613, 524] on div at bounding box center [587, 526] width 112 height 64
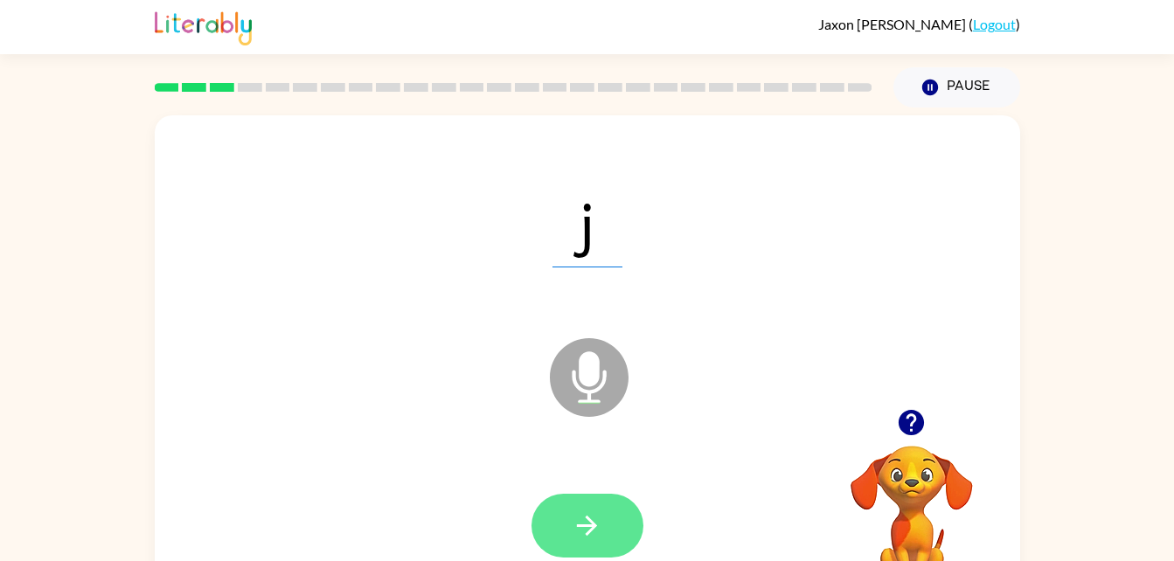
click at [606, 523] on button "button" at bounding box center [587, 526] width 112 height 64
click at [593, 550] on button "button" at bounding box center [587, 526] width 112 height 64
click at [579, 521] on icon "button" at bounding box center [587, 525] width 31 height 31
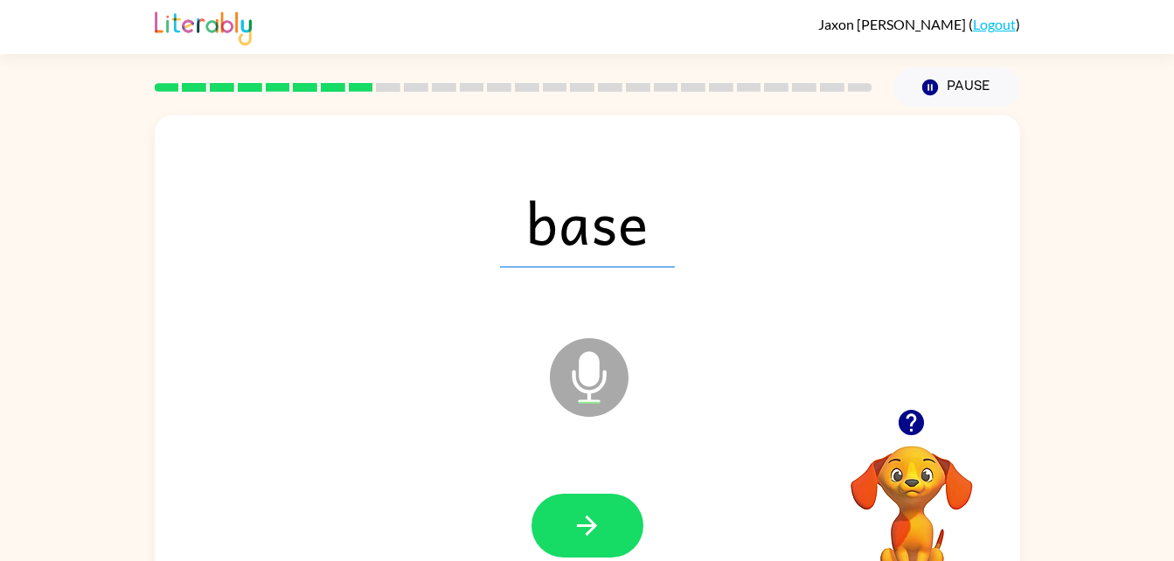
click at [641, 538] on div at bounding box center [587, 526] width 112 height 64
click at [603, 509] on button "button" at bounding box center [587, 526] width 112 height 64
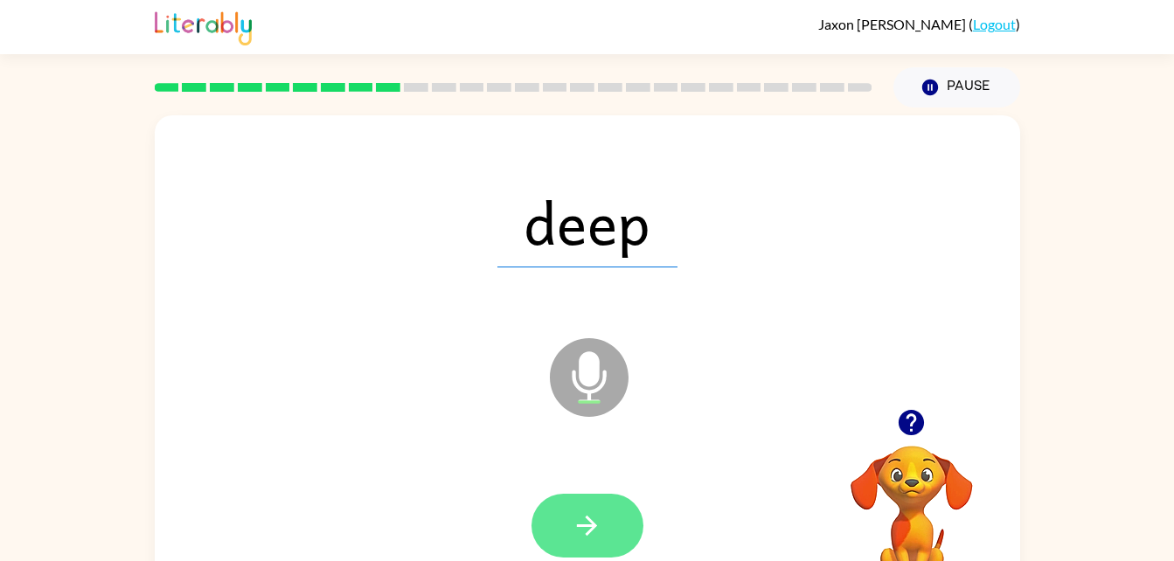
click at [594, 535] on icon "button" at bounding box center [587, 525] width 31 height 31
click at [588, 500] on button "button" at bounding box center [587, 526] width 112 height 64
click at [614, 532] on button "button" at bounding box center [587, 526] width 112 height 64
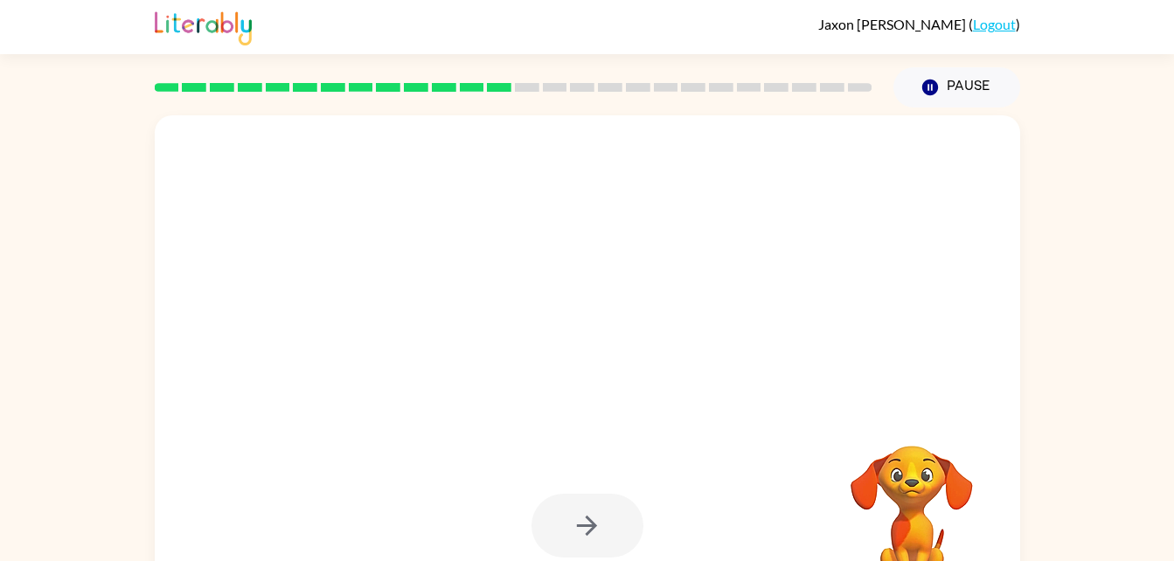
click at [593, 545] on div at bounding box center [587, 526] width 112 height 64
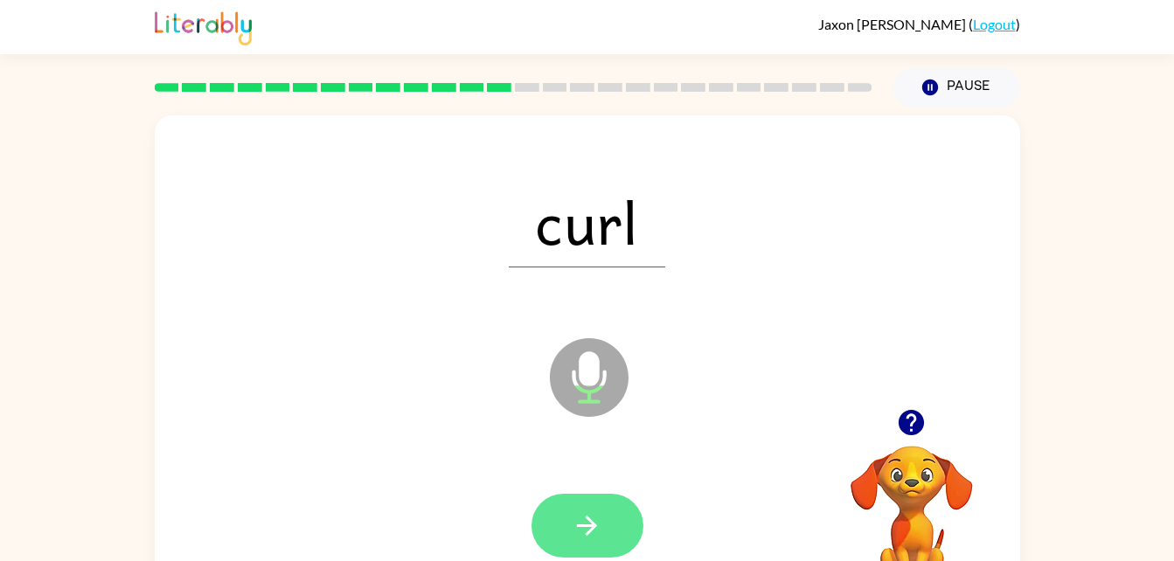
click at [617, 523] on button "button" at bounding box center [587, 526] width 112 height 64
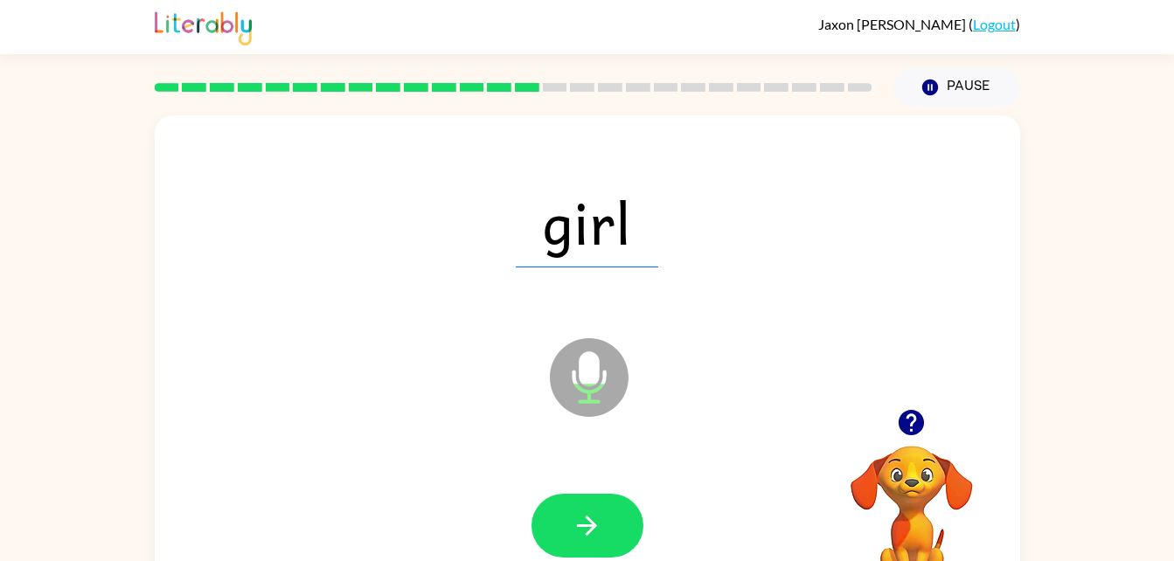
click at [366, 295] on div "girl Microphone The Microphone is here when it is your turn to talk" at bounding box center [587, 364] width 865 height 499
click at [363, 356] on div "Microphone The Microphone is here when it is your turn to talk" at bounding box center [545, 333] width 746 height 63
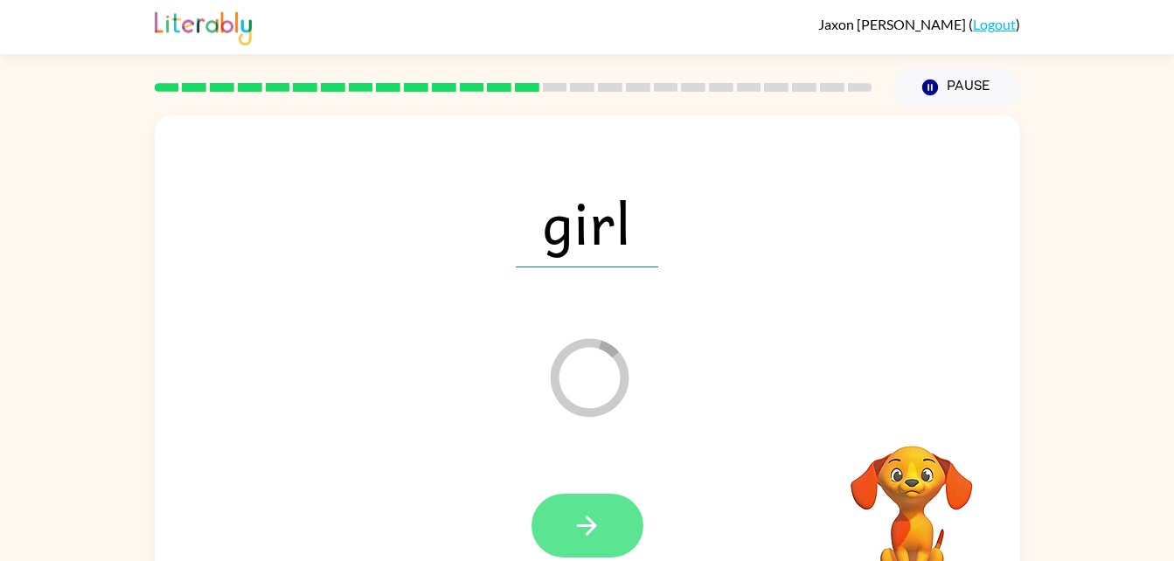
click at [568, 515] on button "button" at bounding box center [587, 526] width 112 height 64
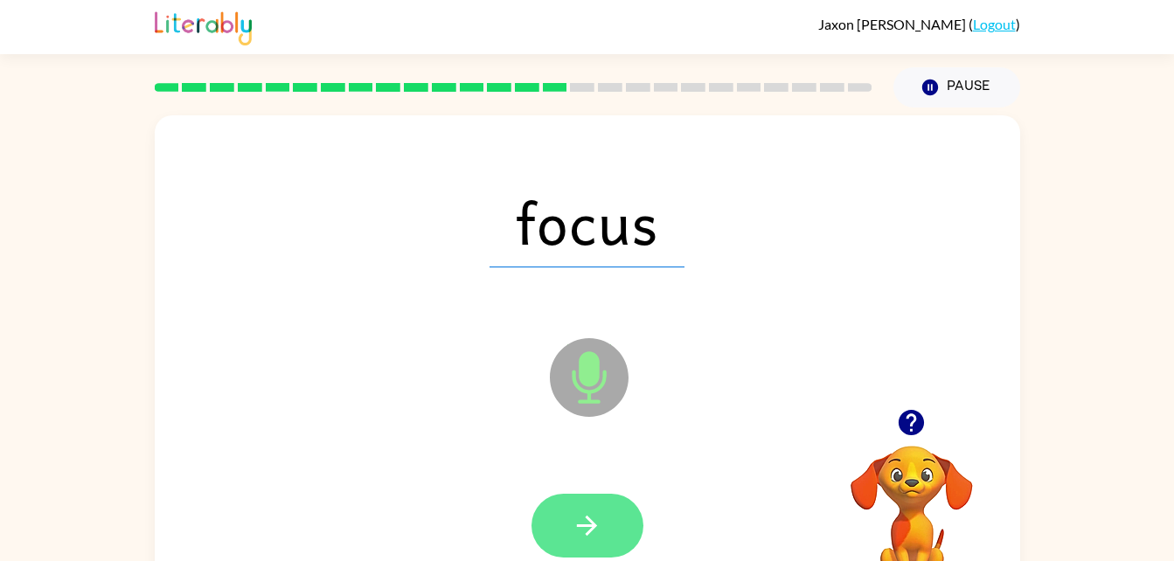
click at [614, 520] on button "button" at bounding box center [587, 526] width 112 height 64
click at [600, 531] on icon "button" at bounding box center [587, 525] width 31 height 31
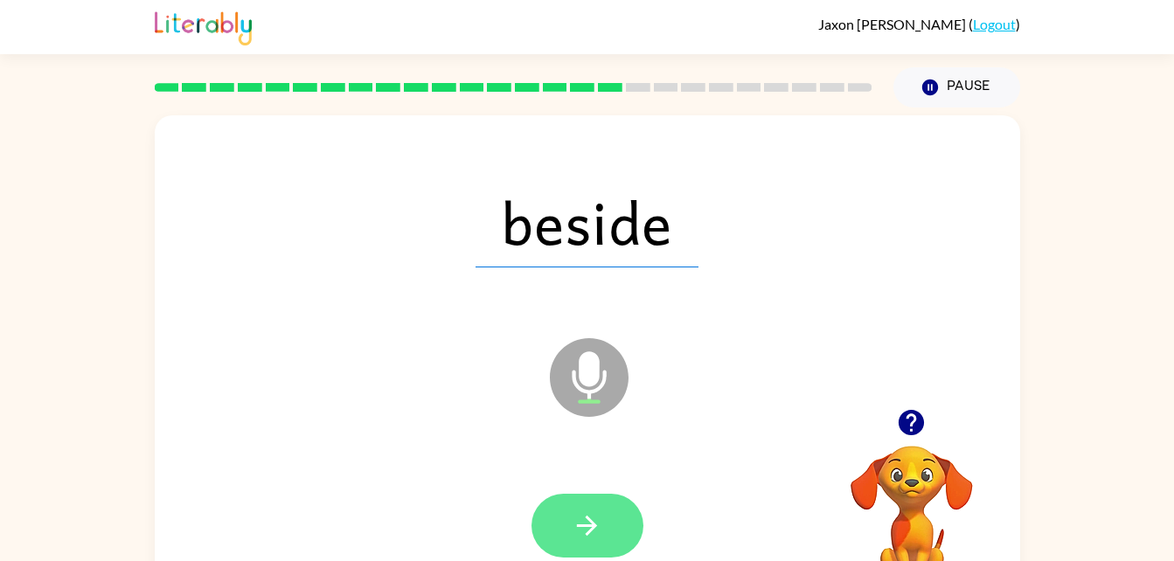
click at [619, 521] on button "button" at bounding box center [587, 526] width 112 height 64
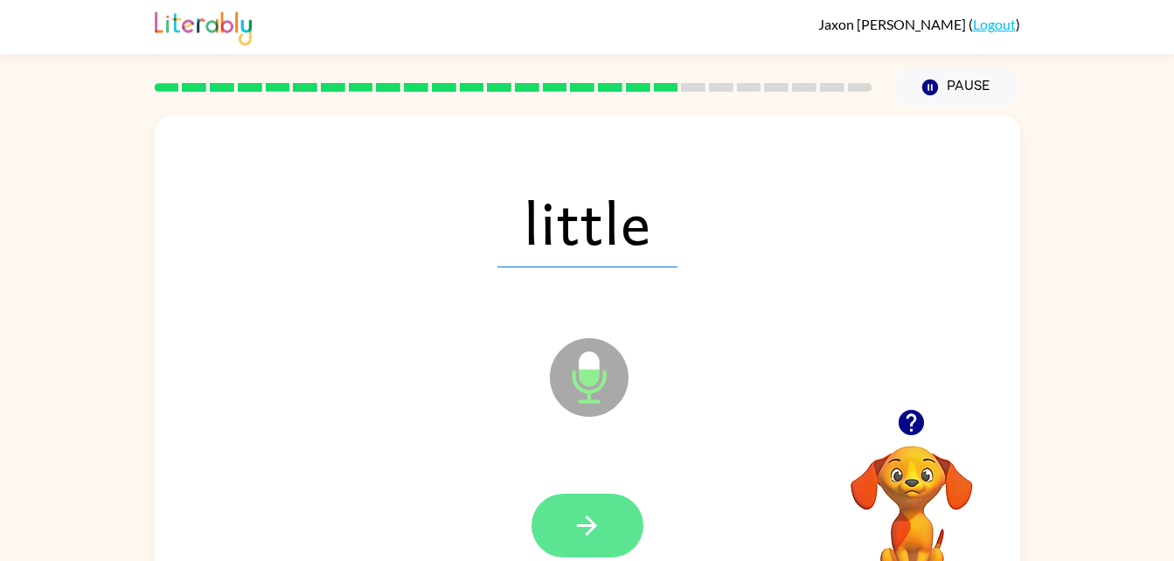
click at [605, 557] on button "button" at bounding box center [587, 526] width 112 height 64
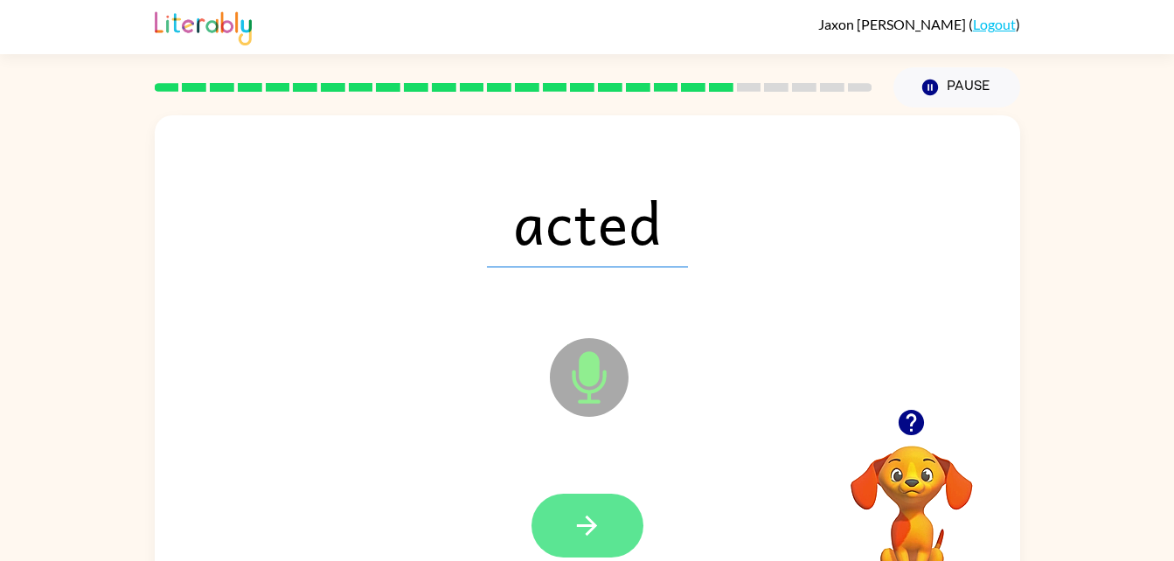
click at [589, 538] on icon "button" at bounding box center [587, 525] width 31 height 31
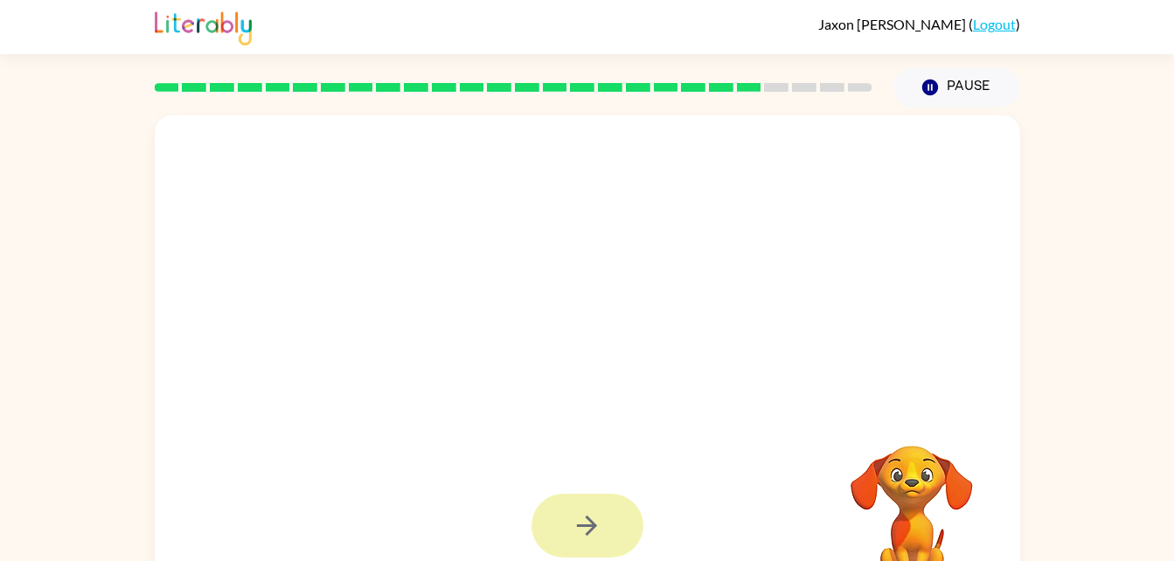
click at [627, 512] on button "button" at bounding box center [587, 526] width 112 height 64
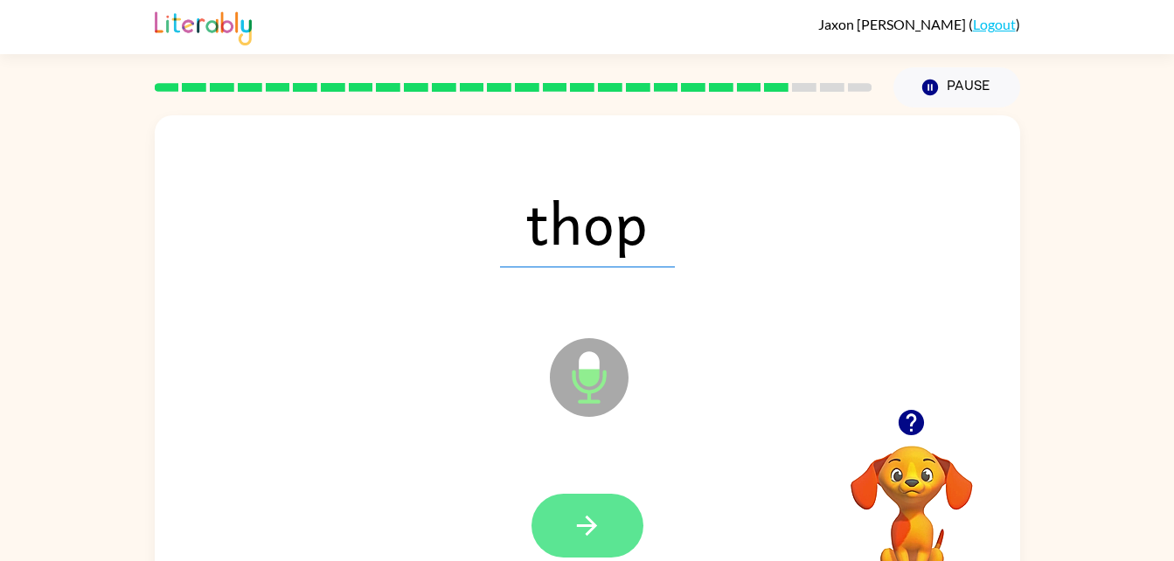
click at [589, 511] on icon "button" at bounding box center [587, 525] width 31 height 31
click at [620, 520] on button "button" at bounding box center [587, 526] width 112 height 64
click at [580, 535] on icon "button" at bounding box center [587, 525] width 31 height 31
